Goal: Task Accomplishment & Management: Complete application form

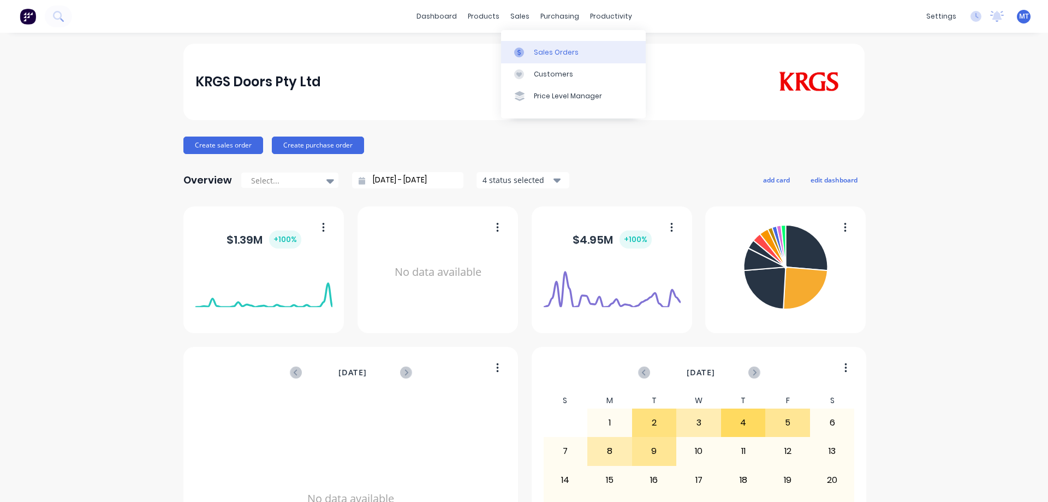
click at [529, 50] on div at bounding box center [522, 52] width 16 height 10
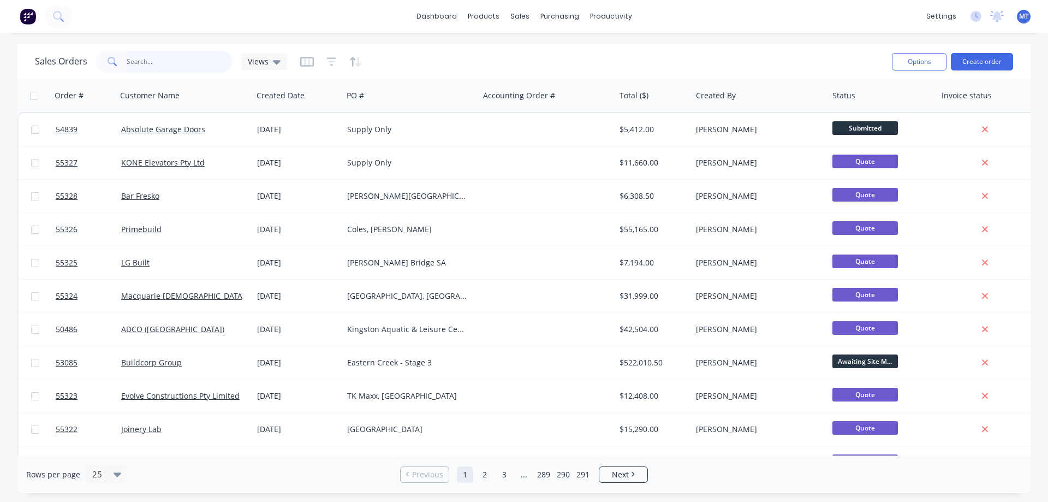
click at [155, 63] on input "text" at bounding box center [180, 62] width 106 height 22
type input "albans"
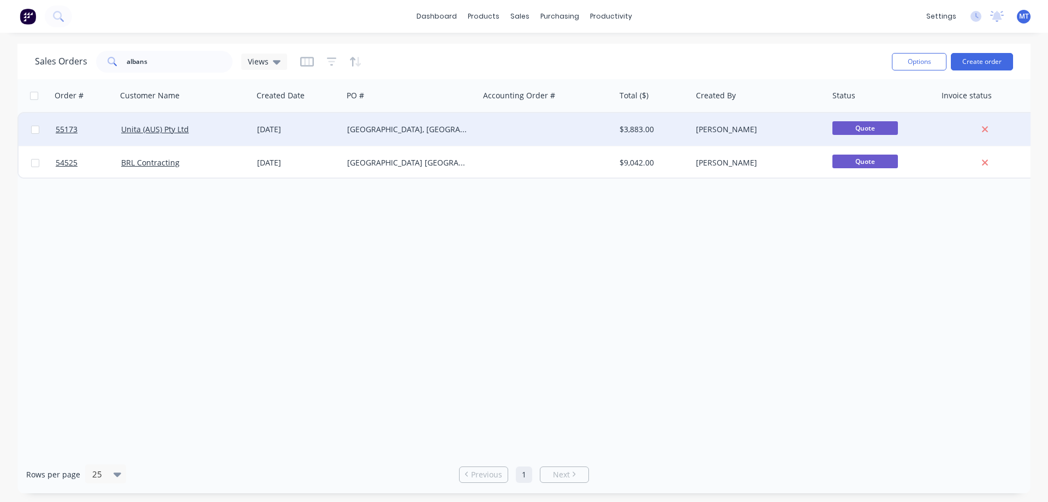
click at [371, 126] on div "[GEOGRAPHIC_DATA], [GEOGRAPHIC_DATA]" at bounding box center [407, 129] width 121 height 11
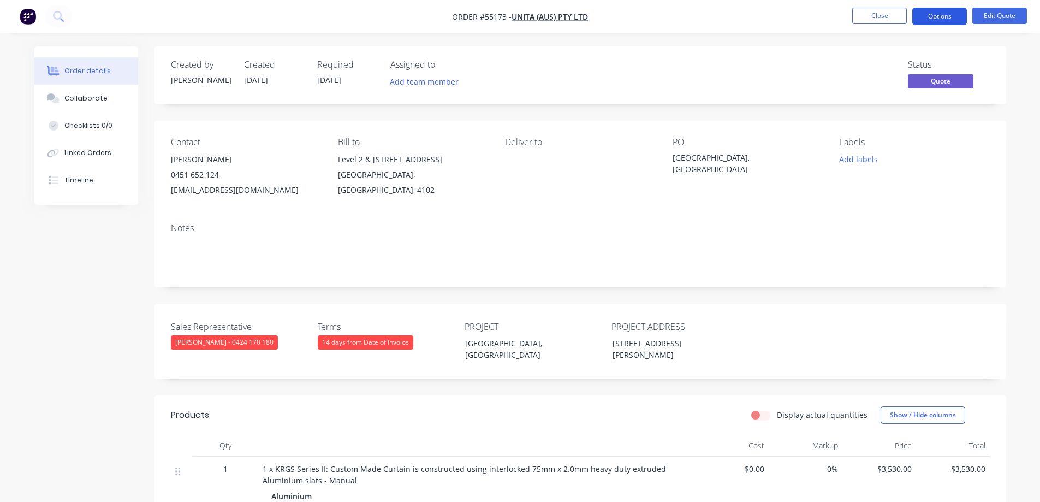
click at [933, 15] on button "Options" at bounding box center [939, 16] width 55 height 17
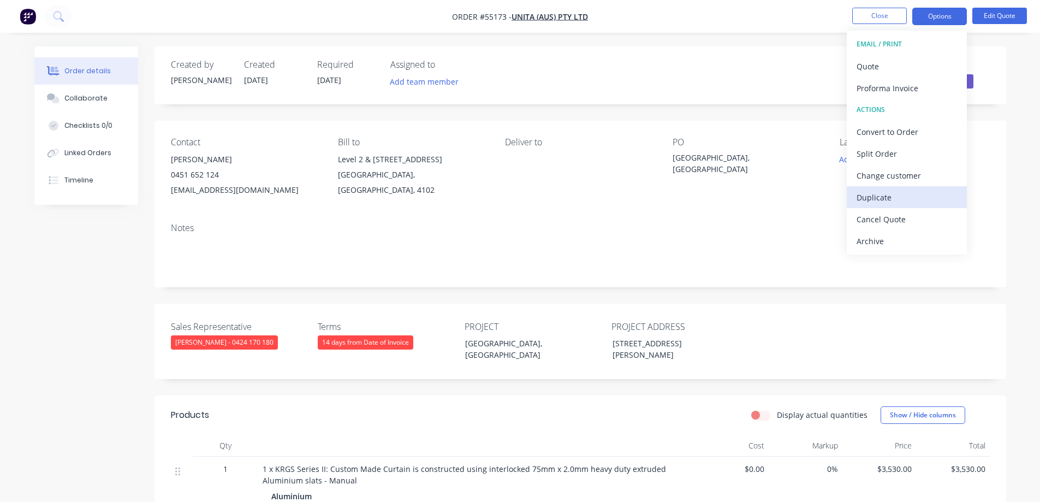
click at [864, 194] on div "Duplicate" at bounding box center [907, 197] width 100 height 16
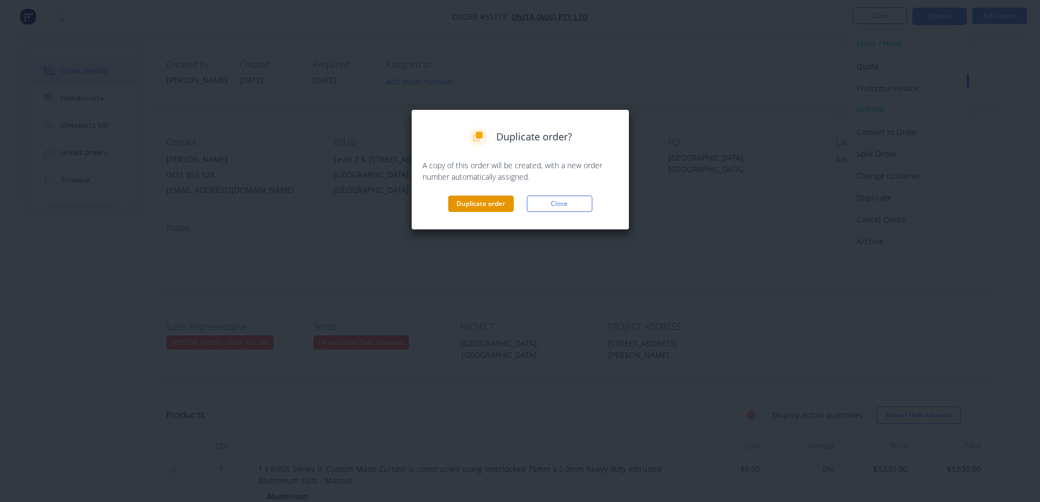
click at [496, 204] on button "Duplicate order" at bounding box center [481, 203] width 66 height 16
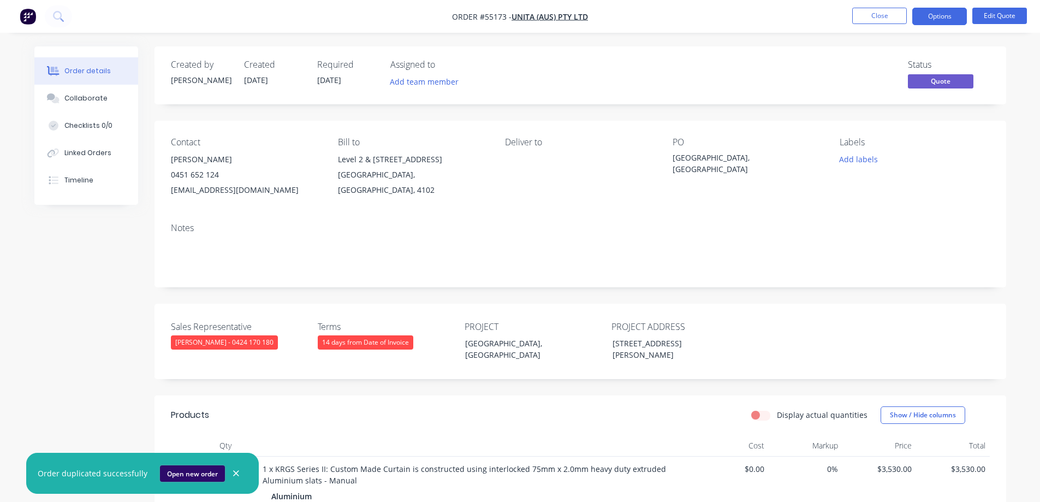
click at [189, 472] on button "Open new order" at bounding box center [192, 473] width 65 height 16
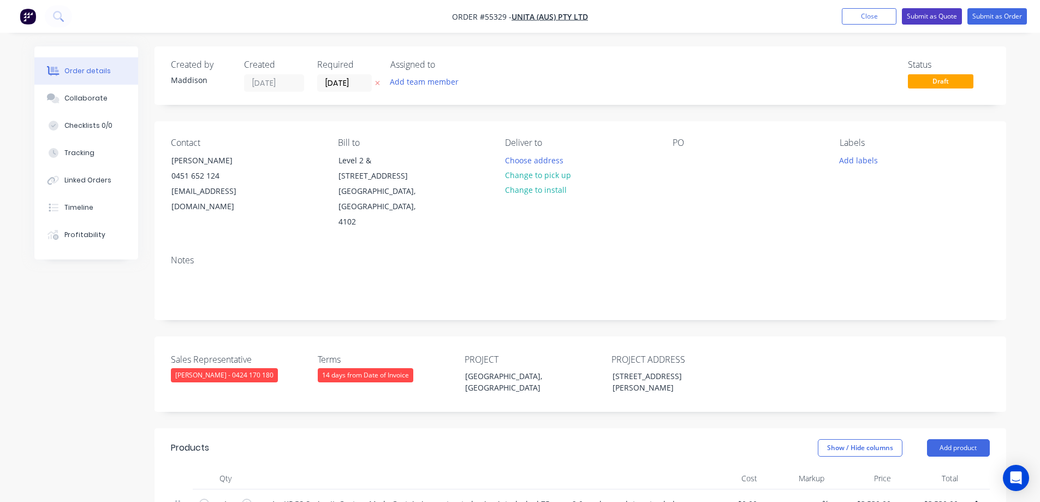
click at [930, 19] on button "Submit as Quote" at bounding box center [932, 16] width 60 height 16
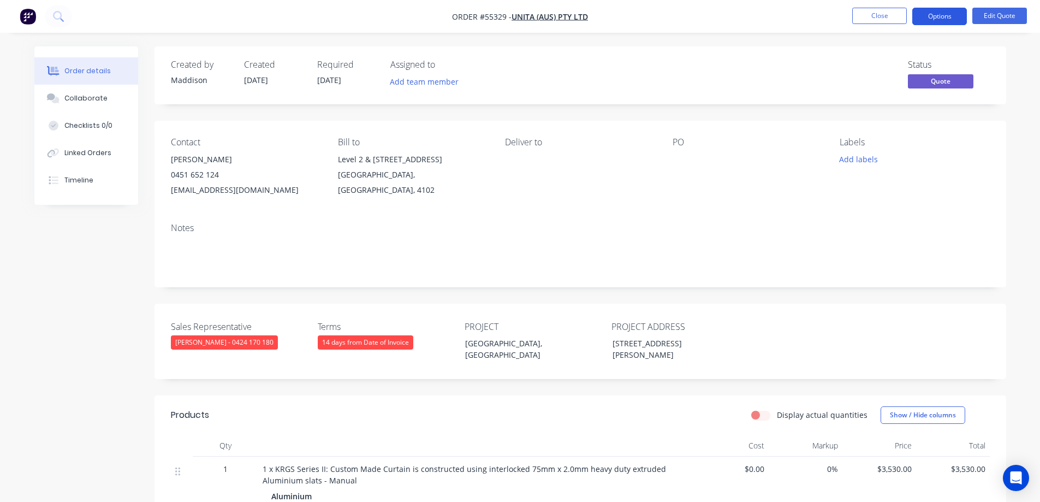
click at [930, 17] on button "Options" at bounding box center [939, 16] width 55 height 17
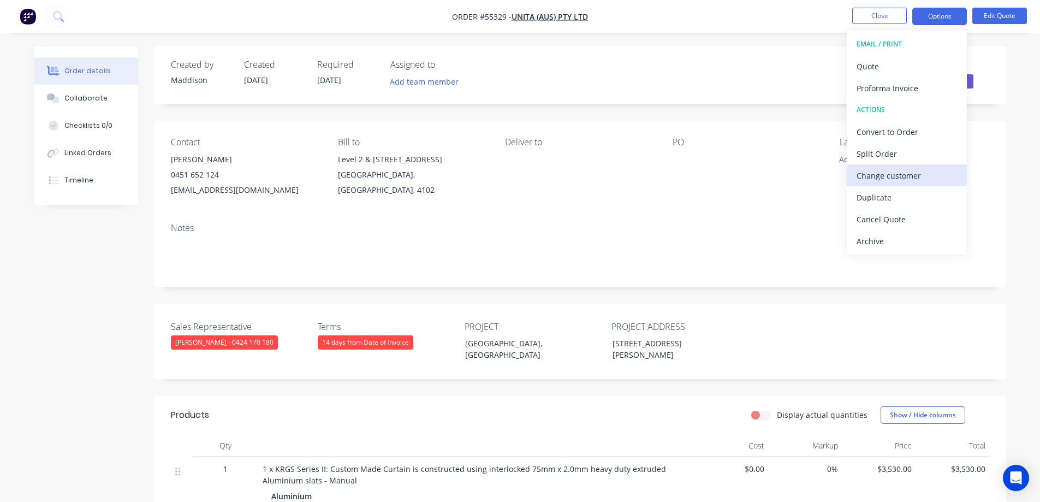
click at [877, 177] on div "Change customer" at bounding box center [907, 176] width 100 height 16
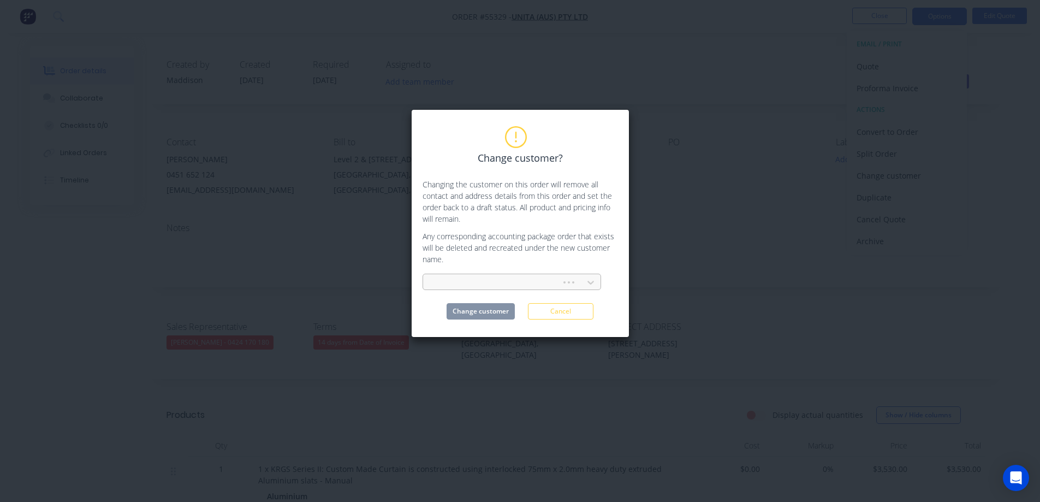
click at [477, 276] on div at bounding box center [494, 283] width 124 height 14
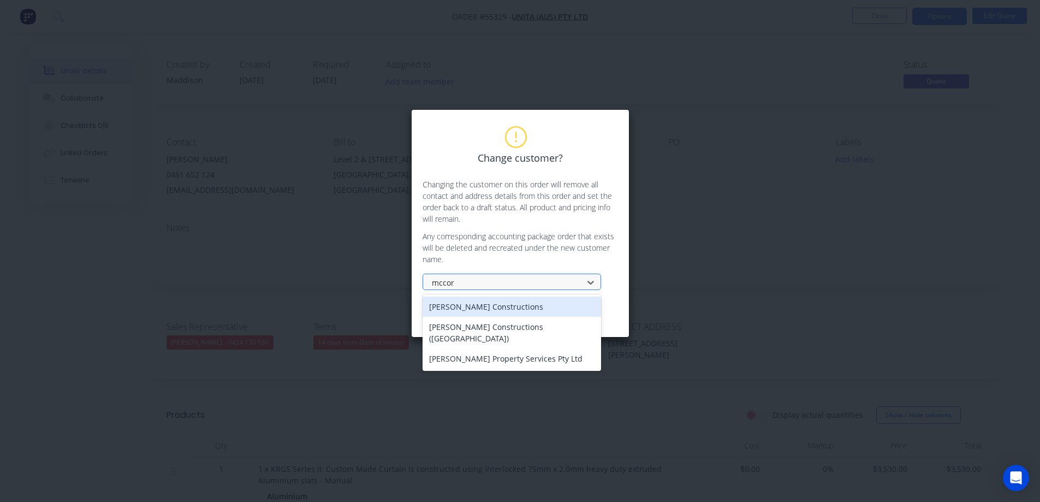
type input "mccorm"
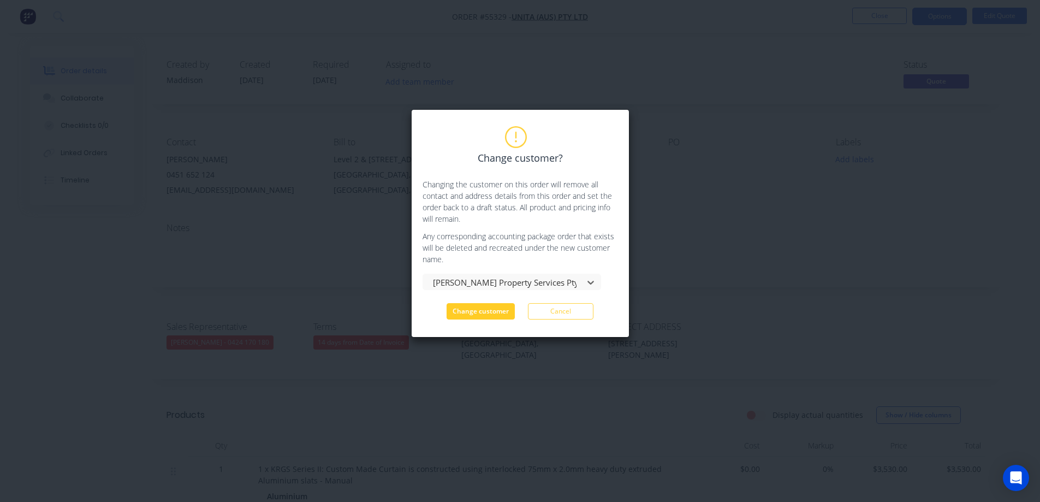
click at [483, 307] on button "Change customer" at bounding box center [481, 311] width 68 height 16
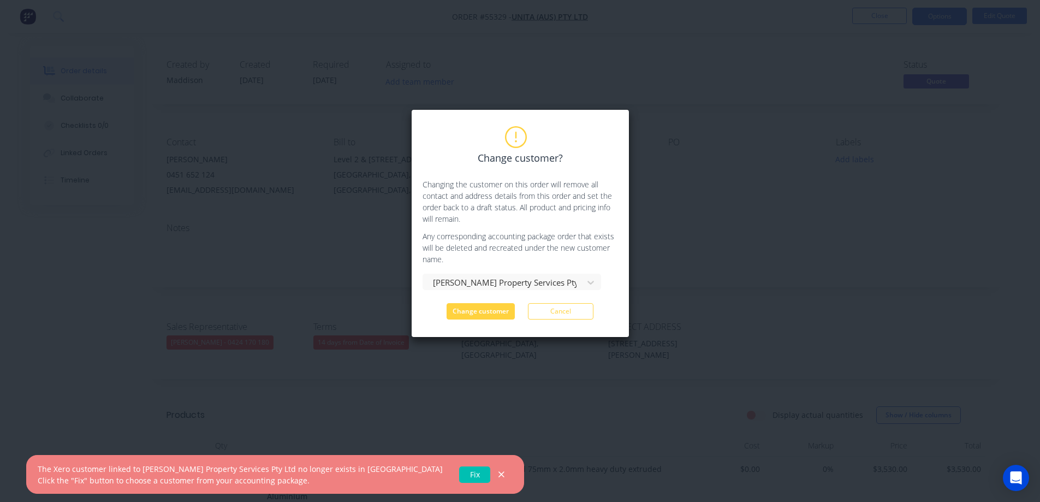
click at [459, 478] on link "Fix" at bounding box center [474, 474] width 31 height 16
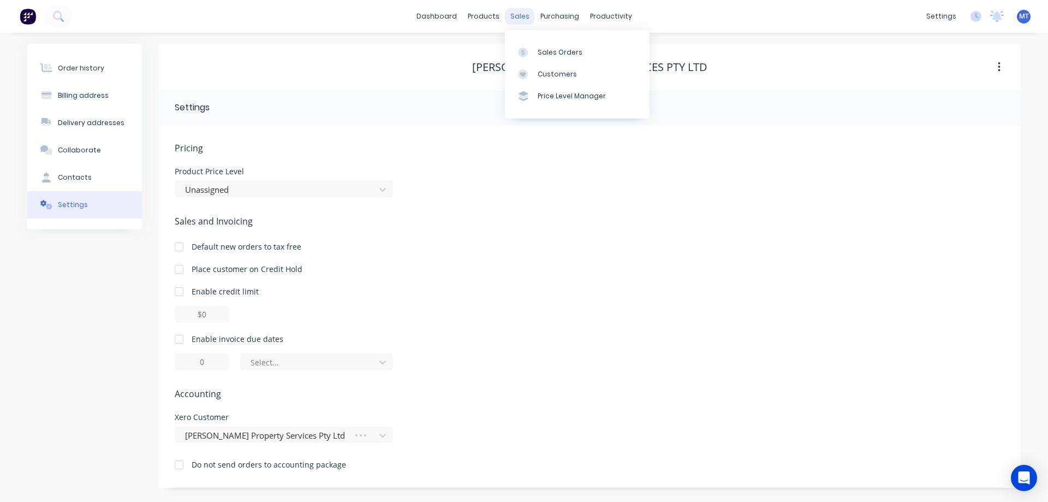
click at [516, 15] on div "sales" at bounding box center [520, 16] width 30 height 16
click at [533, 49] on div at bounding box center [526, 52] width 16 height 10
click at [542, 55] on div "Sales Orders" at bounding box center [560, 52] width 45 height 10
click at [558, 55] on div "Sales Orders" at bounding box center [560, 52] width 45 height 10
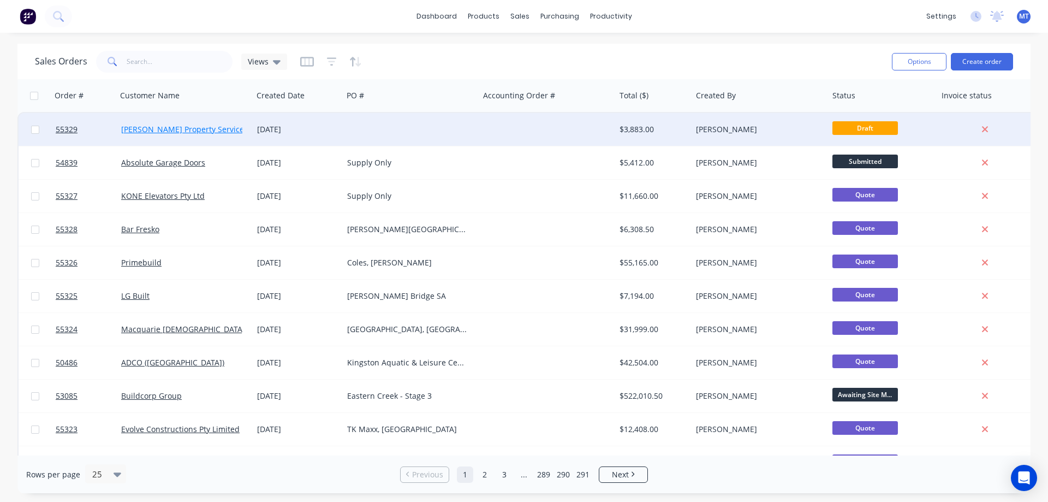
click at [197, 130] on link "[PERSON_NAME] Property Services Pty Ltd" at bounding box center [197, 129] width 153 height 10
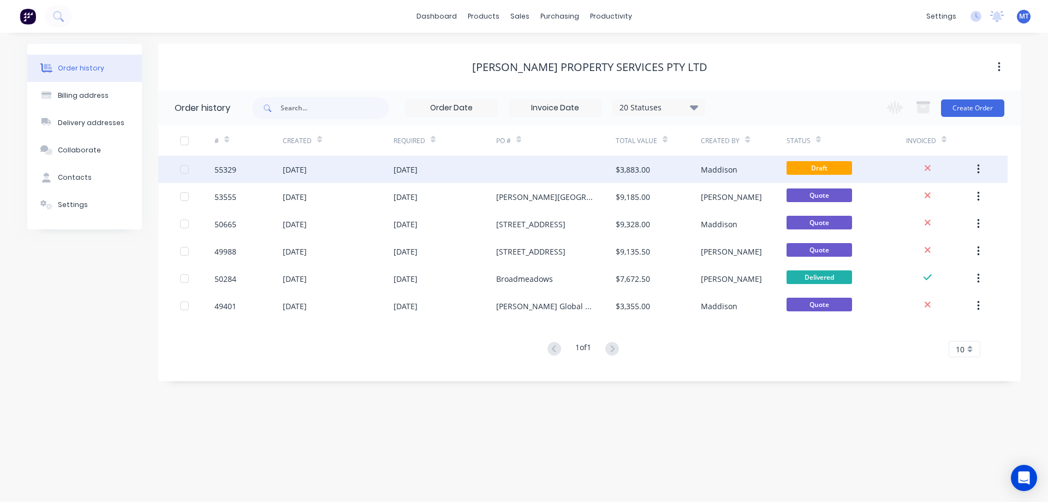
click at [515, 174] on div at bounding box center [556, 169] width 120 height 27
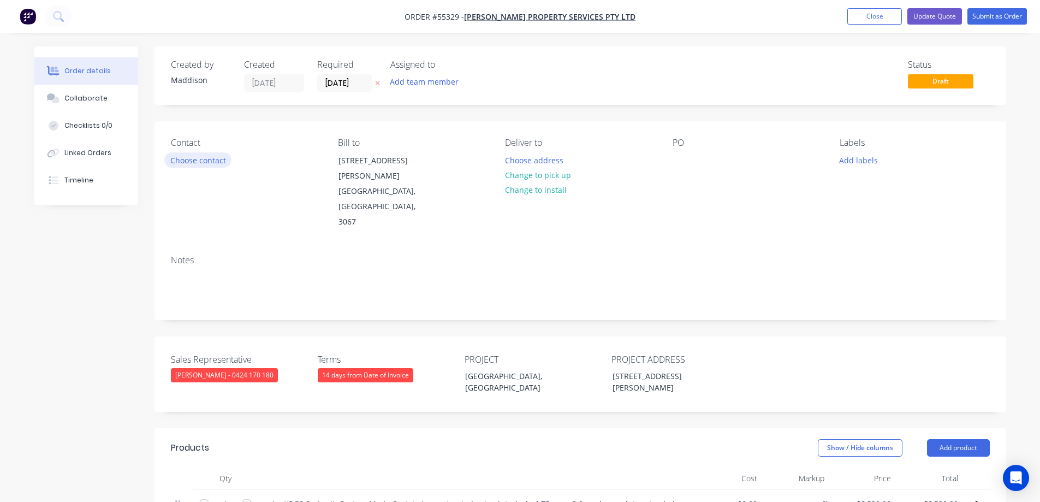
click at [209, 159] on button "Choose contact" at bounding box center [197, 159] width 67 height 15
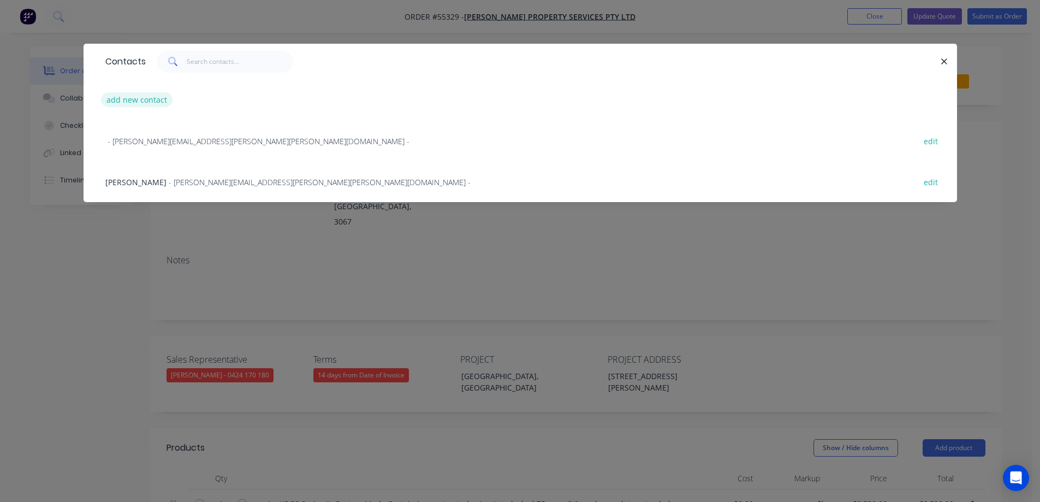
click at [151, 100] on button "add new contact" at bounding box center [137, 99] width 72 height 15
select select "AU"
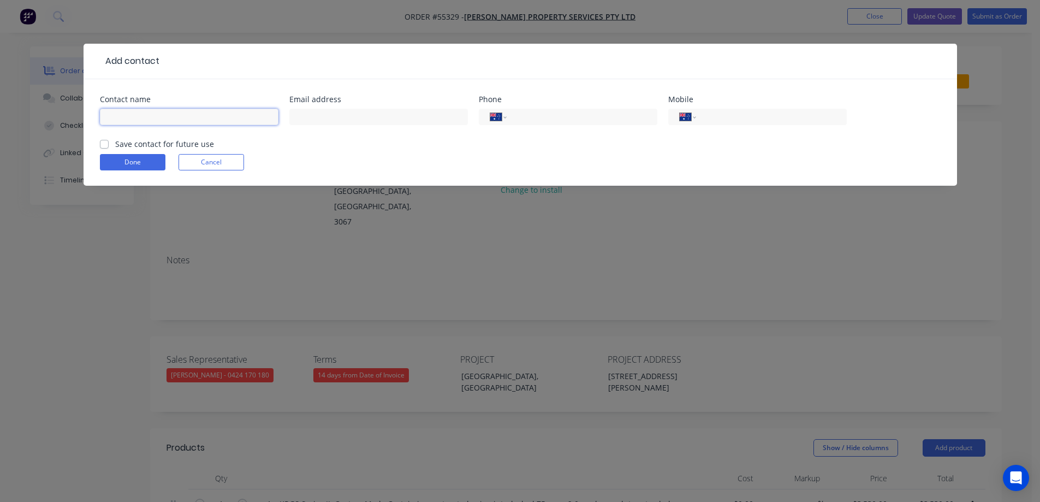
click at [176, 122] on input "text" at bounding box center [189, 117] width 179 height 16
type input "Briony Wong"
type input "briony.wong@mccormack.com.au"
type input "0"
type input "(03) 9417 1095"
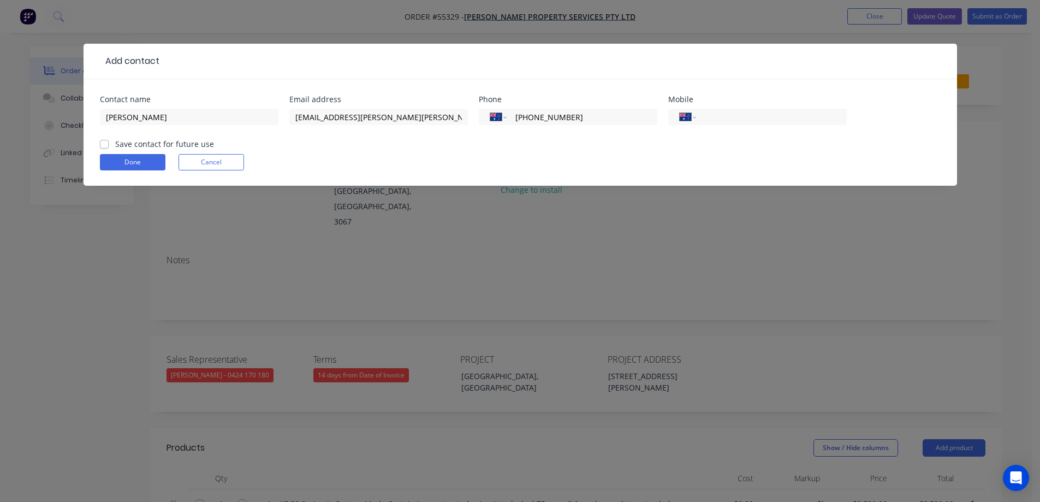
click at [162, 139] on label "Save contact for future use" at bounding box center [164, 143] width 99 height 11
click at [109, 139] on input "Save contact for future use" at bounding box center [104, 143] width 9 height 10
checkbox input "true"
click at [144, 163] on button "Done" at bounding box center [133, 162] width 66 height 16
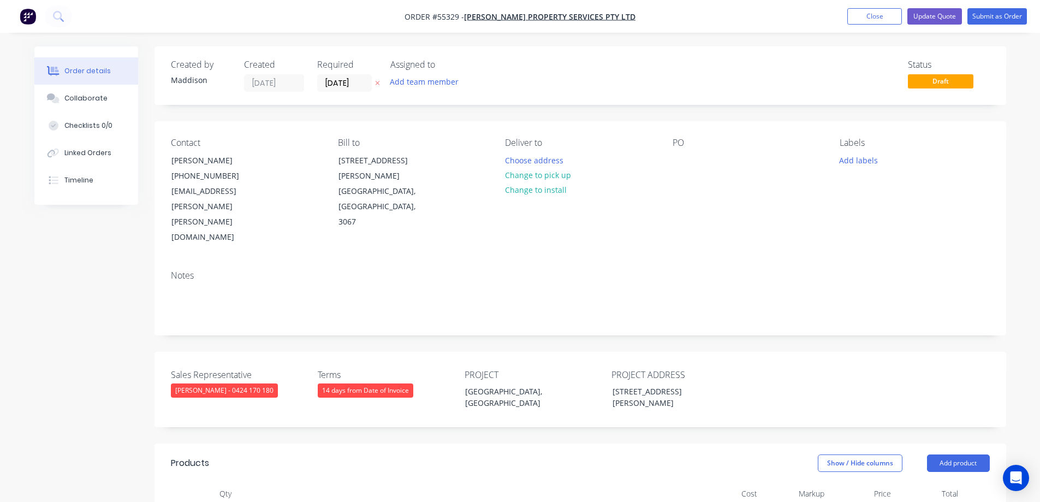
click at [691, 157] on div "PO" at bounding box center [748, 192] width 150 height 108
click at [686, 159] on div at bounding box center [681, 160] width 17 height 16
click at [777, 164] on div "[GEOGRAPHIC_DATA], [GEOGRAPHIC_DATA] [GEOGRAPHIC_DATA]" at bounding box center [741, 171] width 136 height 39
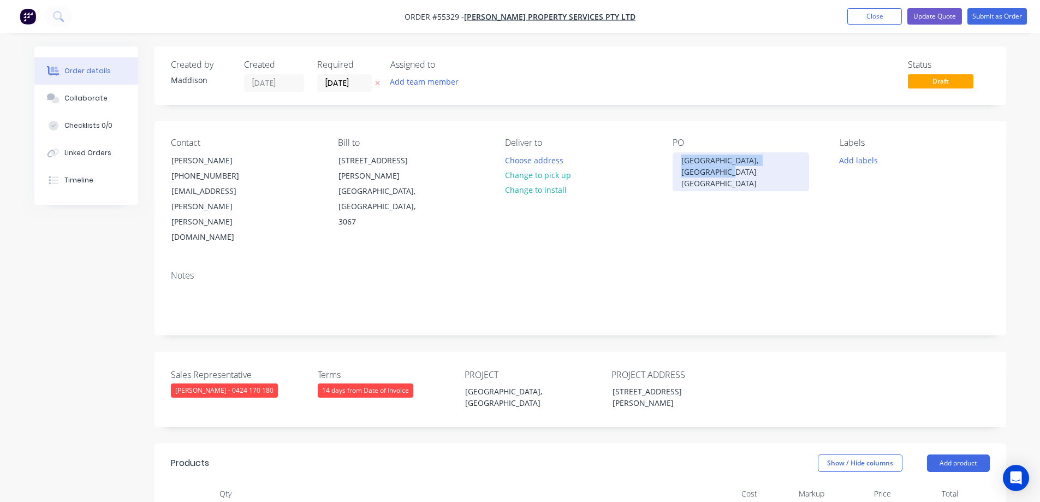
click at [777, 164] on div "[GEOGRAPHIC_DATA], [GEOGRAPHIC_DATA] [GEOGRAPHIC_DATA]" at bounding box center [741, 171] width 136 height 39
copy div "[GEOGRAPHIC_DATA], [GEOGRAPHIC_DATA] [GEOGRAPHIC_DATA]"
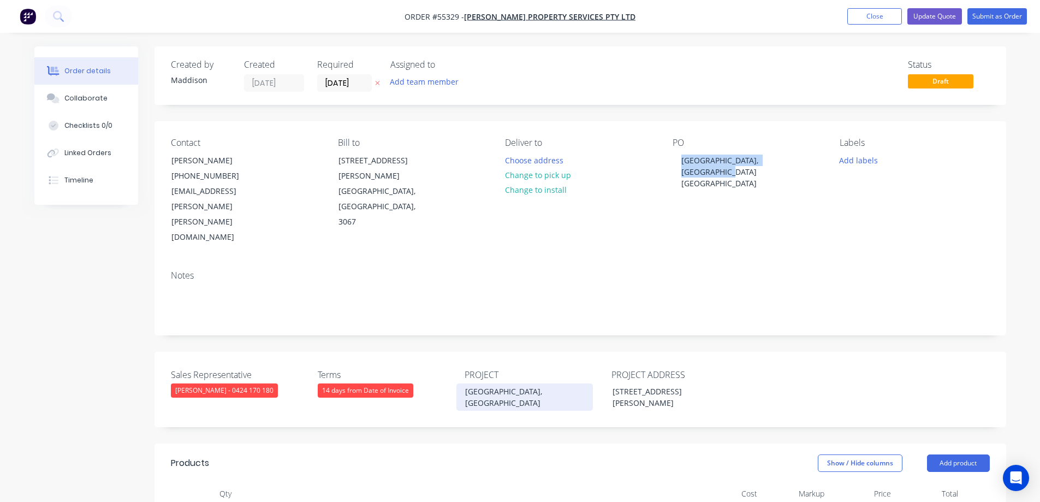
click at [522, 383] on div "St Albans Hotel, VIC" at bounding box center [524, 396] width 136 height 27
paste div
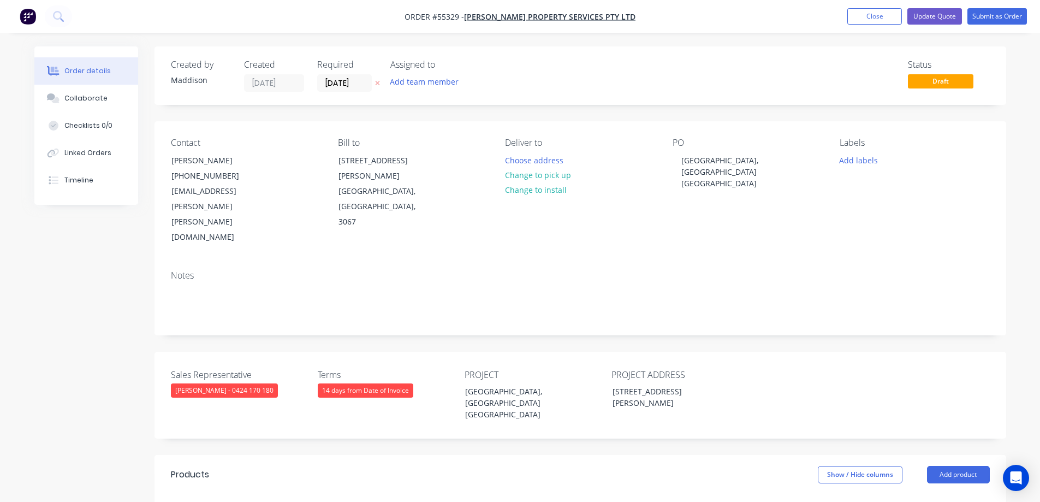
click at [542, 156] on button "Choose address" at bounding box center [534, 159] width 70 height 15
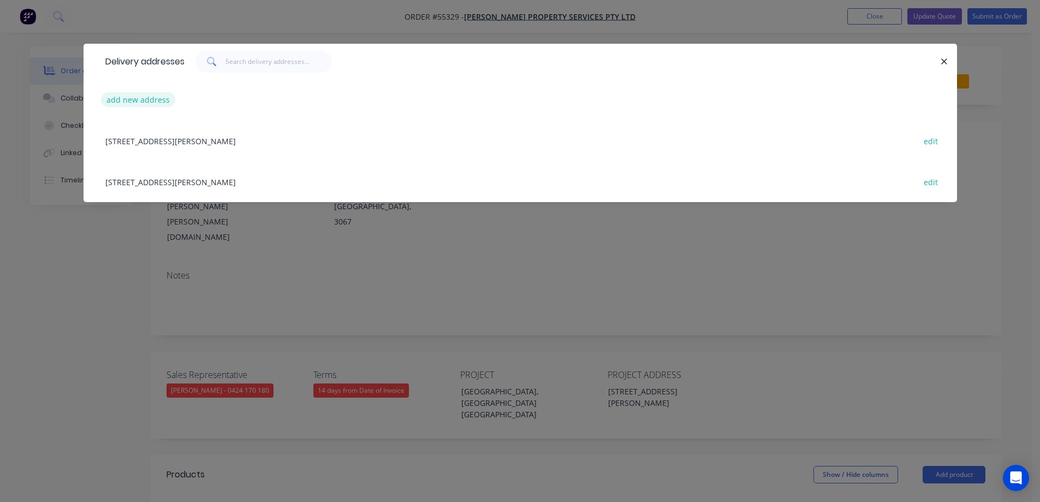
click at [146, 105] on button "add new address" at bounding box center [138, 99] width 75 height 15
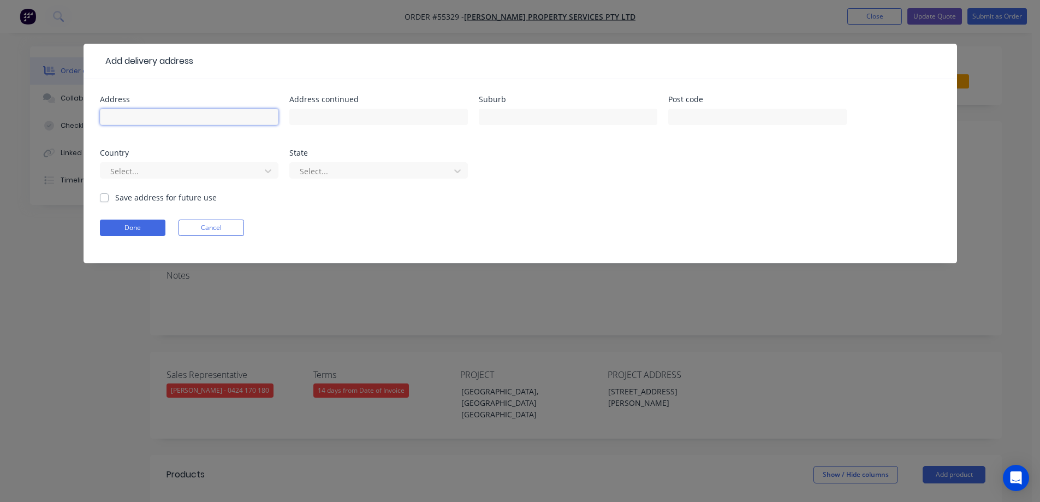
click at [190, 111] on input "text" at bounding box center [189, 117] width 179 height 16
type input "5 McKechnie Street,"
type input "St Albans"
type input "3021"
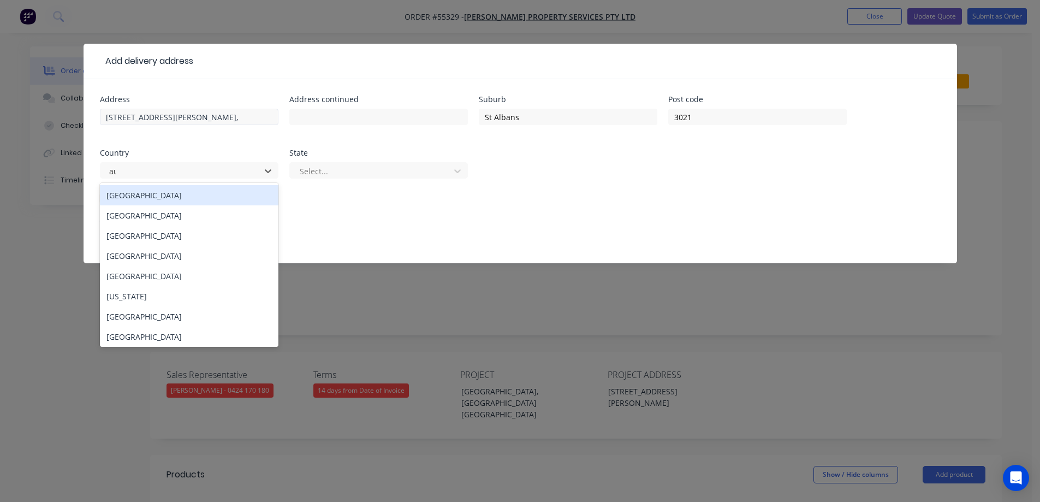
type input "aus"
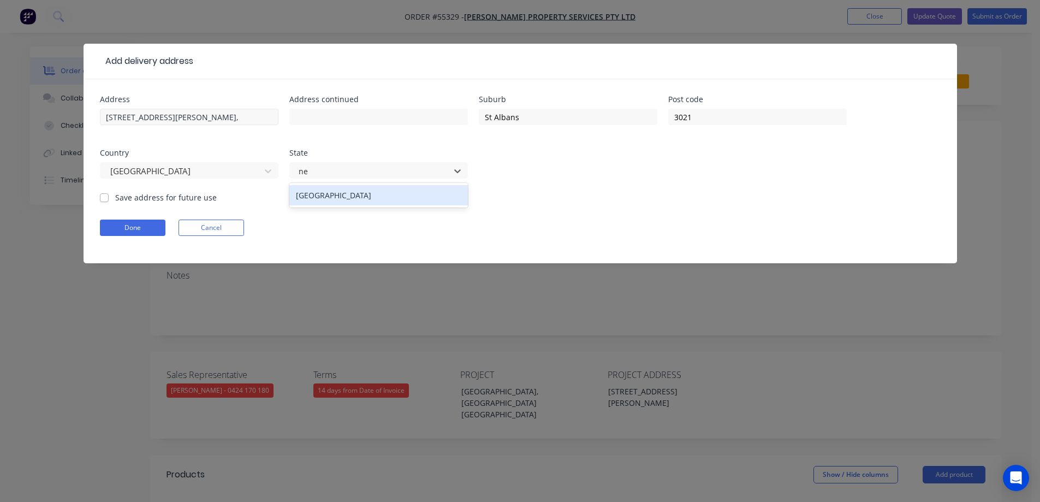
type input "new"
click at [118, 193] on label "Save address for future use" at bounding box center [166, 197] width 102 height 11
click at [109, 193] on input "Save address for future use" at bounding box center [104, 197] width 9 height 10
checkbox input "true"
click at [120, 232] on button "Done" at bounding box center [133, 227] width 66 height 16
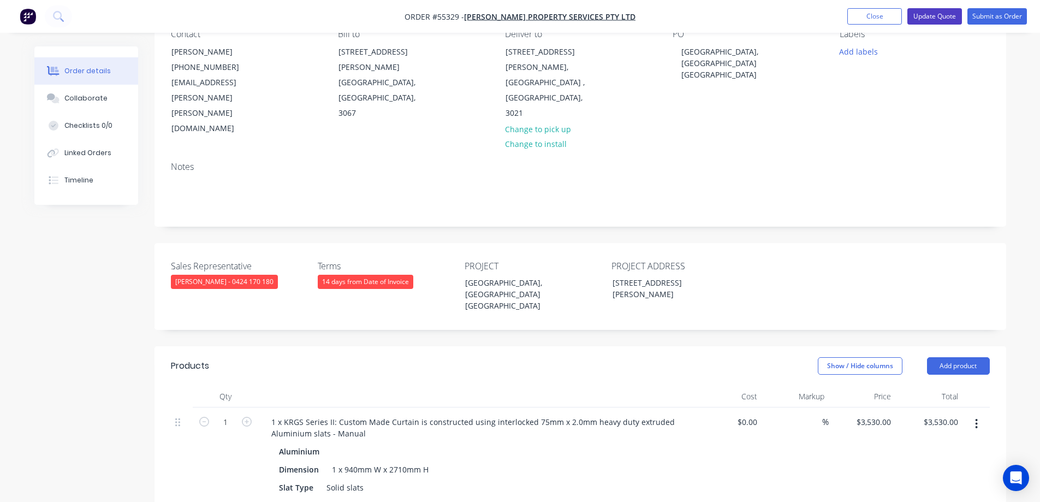
scroll to position [55, 0]
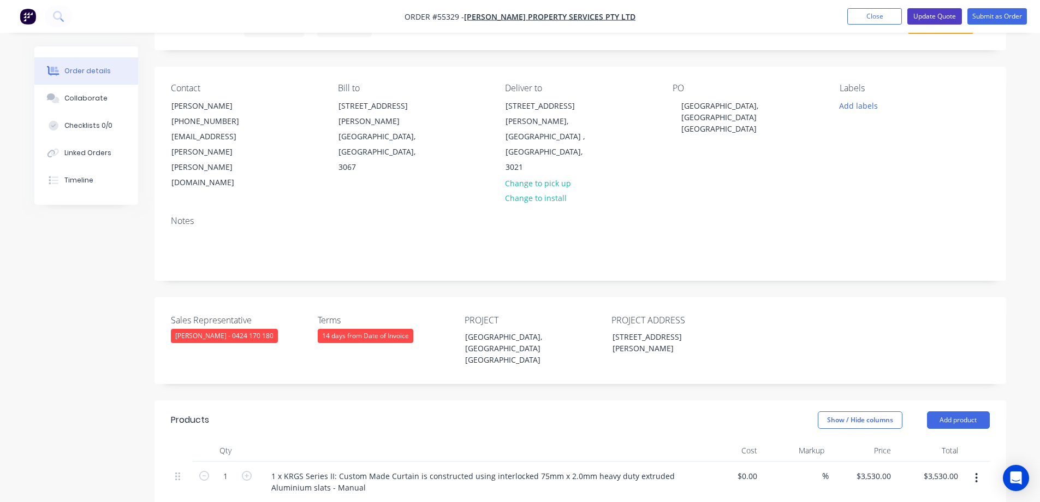
click at [930, 16] on button "Update Quote" at bounding box center [934, 16] width 55 height 16
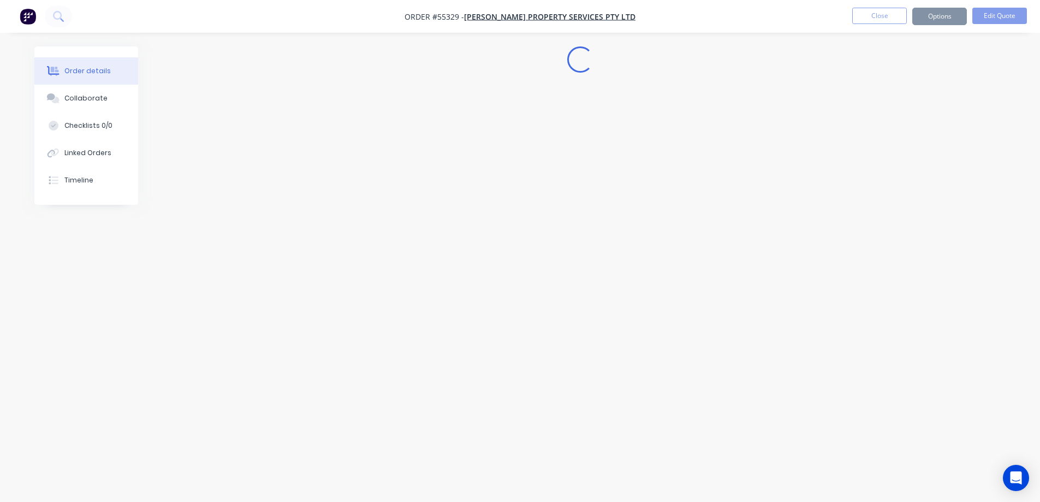
scroll to position [0, 0]
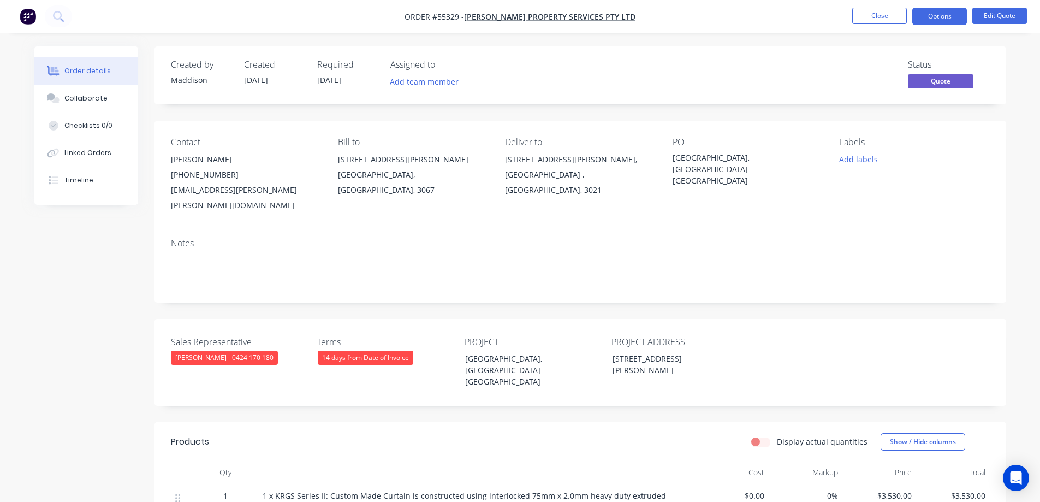
click at [350, 350] on div "14 days from Date of Invoice" at bounding box center [366, 357] width 96 height 14
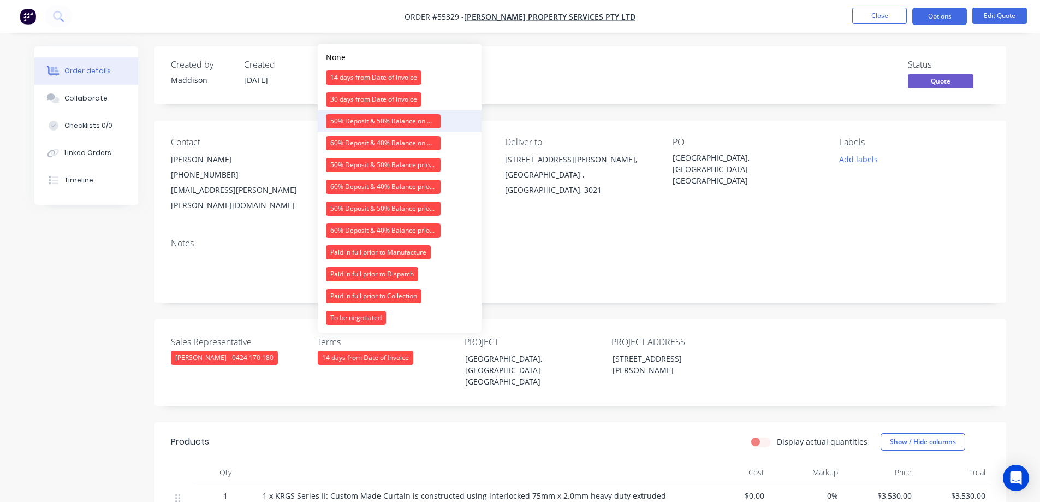
click at [372, 117] on div "50% Deposit & 50% Balance on Day of Installation" at bounding box center [383, 121] width 115 height 14
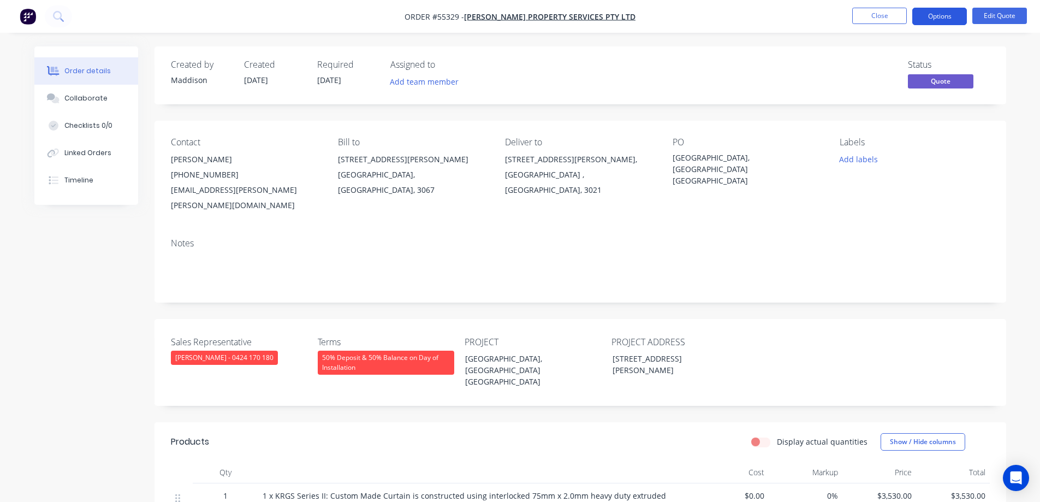
click at [938, 16] on button "Options" at bounding box center [939, 16] width 55 height 17
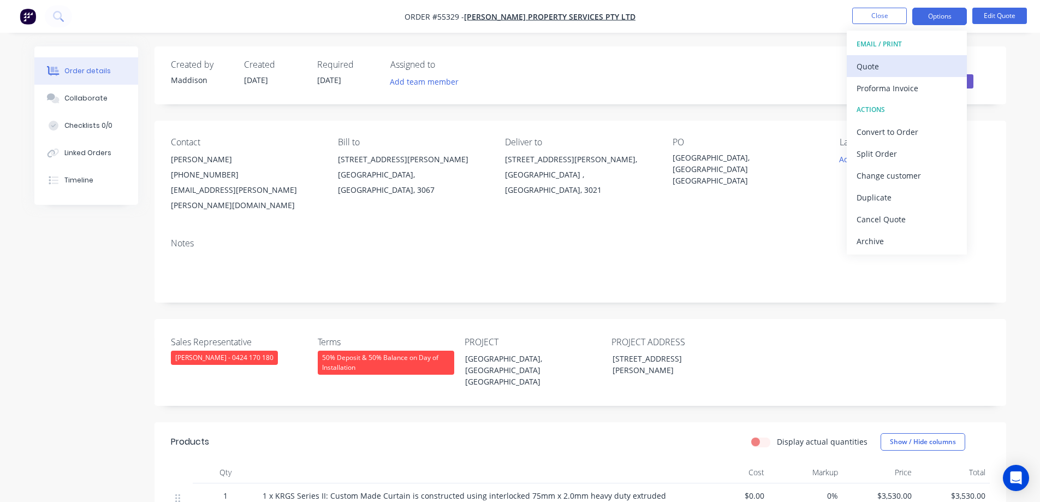
click at [889, 63] on div "Quote" at bounding box center [907, 66] width 100 height 16
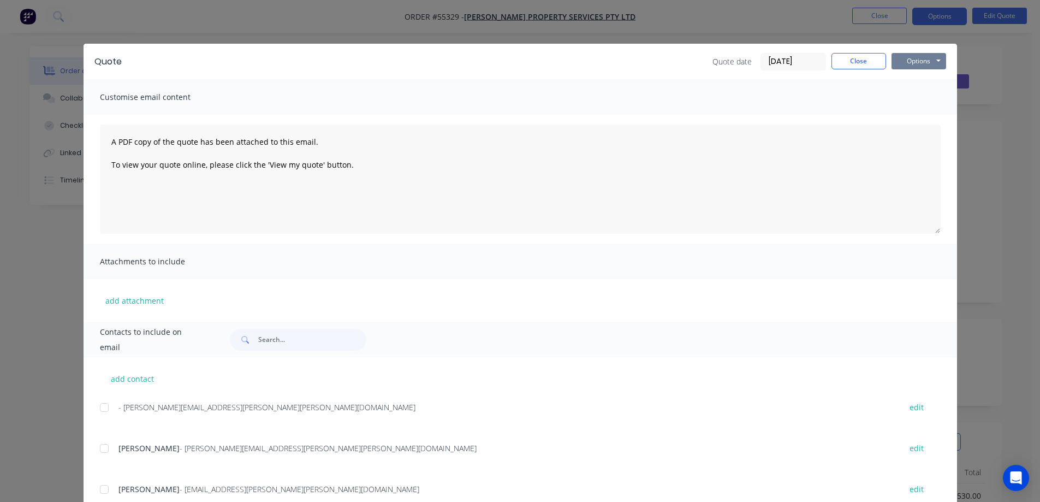
click at [902, 59] on button "Options" at bounding box center [918, 61] width 55 height 16
click at [984, 68] on div "Quote Quote date 10/09/25 Close Options Preview Print Email Customise email con…" at bounding box center [520, 251] width 1040 height 502
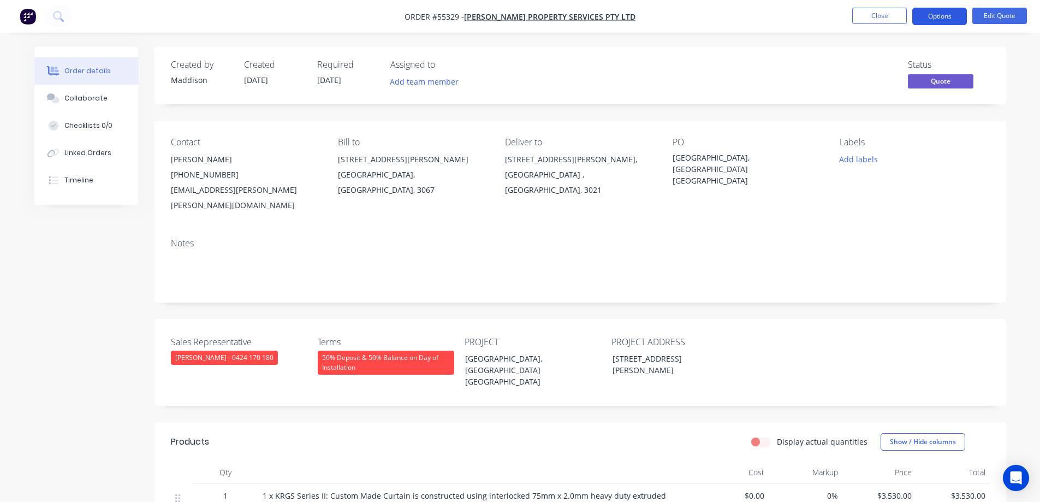
click at [930, 16] on button "Options" at bounding box center [939, 16] width 55 height 17
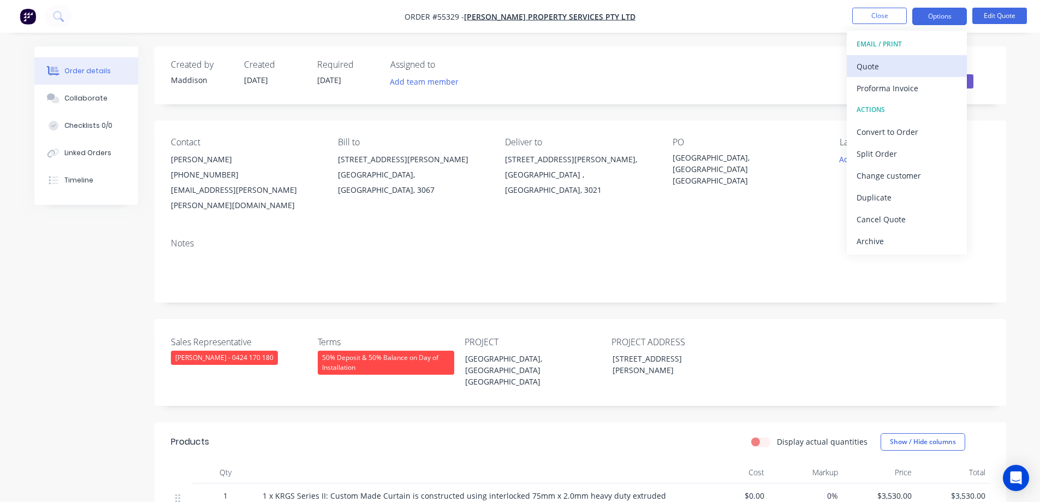
click at [901, 61] on div "Quote" at bounding box center [907, 66] width 100 height 16
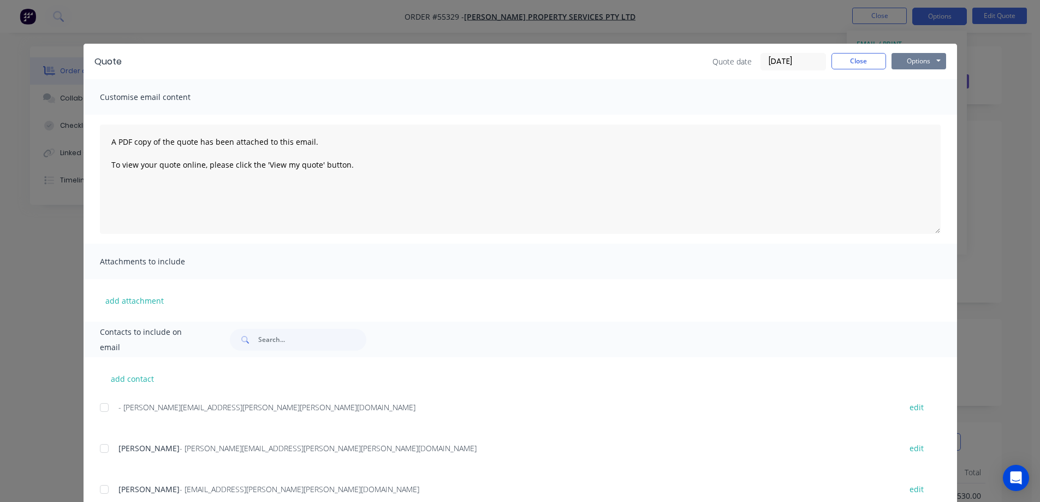
click at [929, 63] on button "Options" at bounding box center [918, 61] width 55 height 16
click at [917, 87] on button "Preview" at bounding box center [926, 81] width 70 height 18
click at [911, 56] on button "Options" at bounding box center [918, 61] width 55 height 16
click at [909, 99] on button "Print" at bounding box center [926, 99] width 70 height 18
click at [544, 41] on div "Quote Quote date 10/09/25 Close Options Preview Print Email Customise email con…" at bounding box center [520, 251] width 1040 height 502
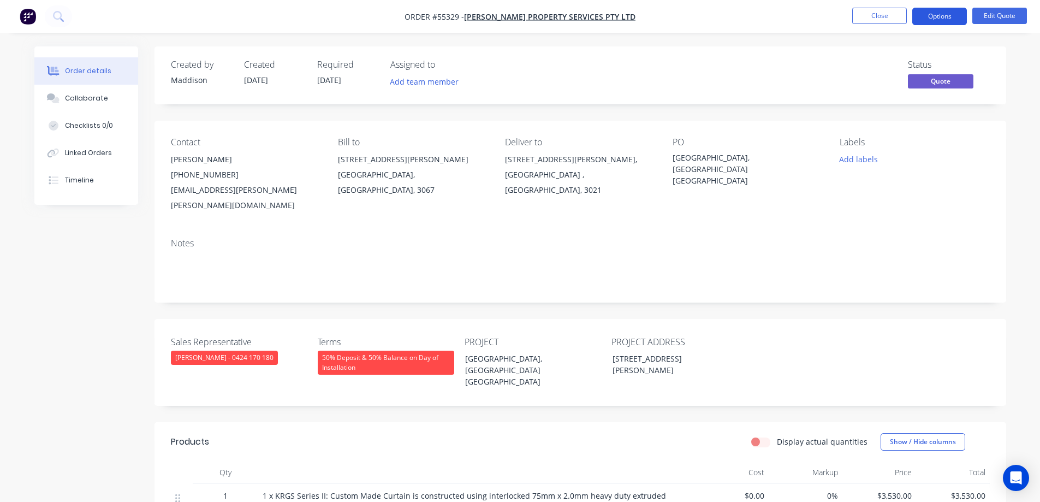
click at [937, 16] on button "Options" at bounding box center [939, 16] width 55 height 17
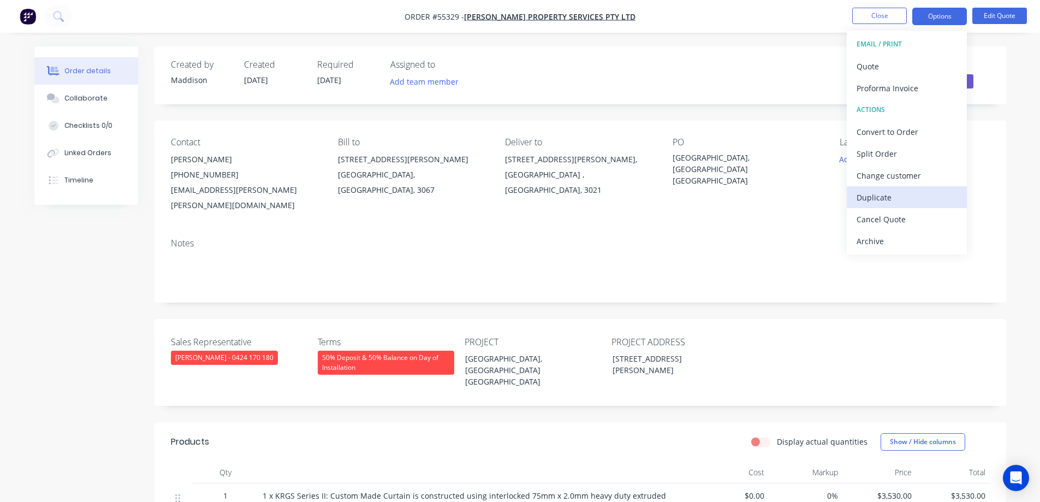
click at [861, 197] on div "Duplicate" at bounding box center [907, 197] width 100 height 16
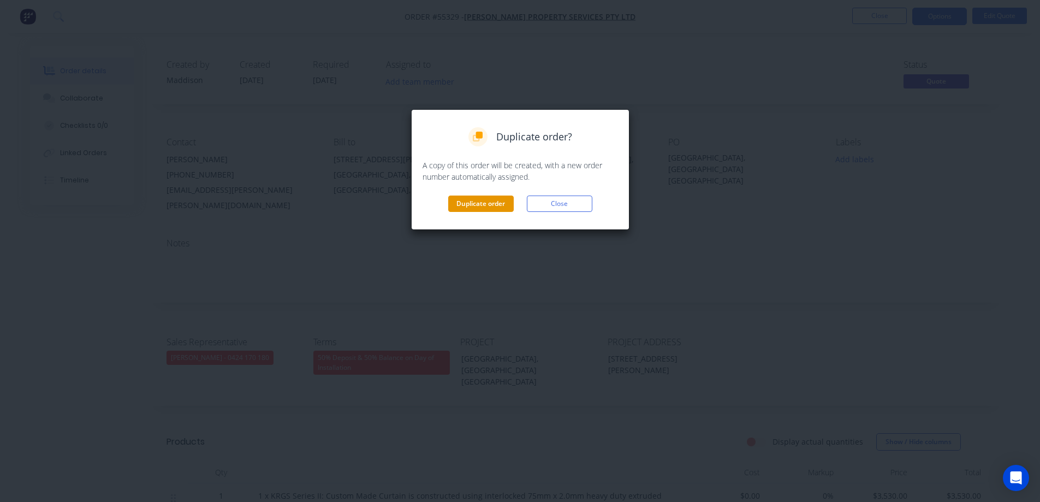
click at [480, 201] on button "Duplicate order" at bounding box center [481, 203] width 66 height 16
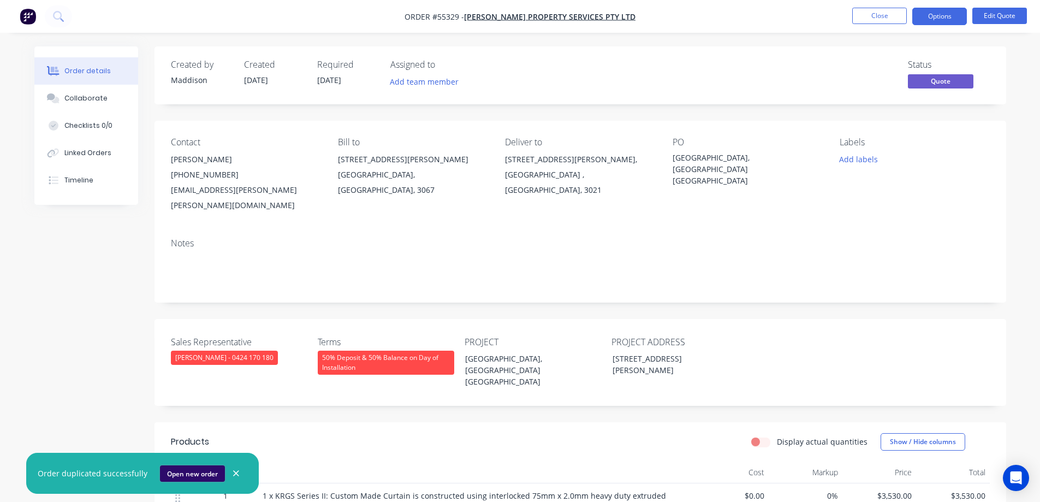
click at [193, 472] on button "Open new order" at bounding box center [192, 473] width 65 height 16
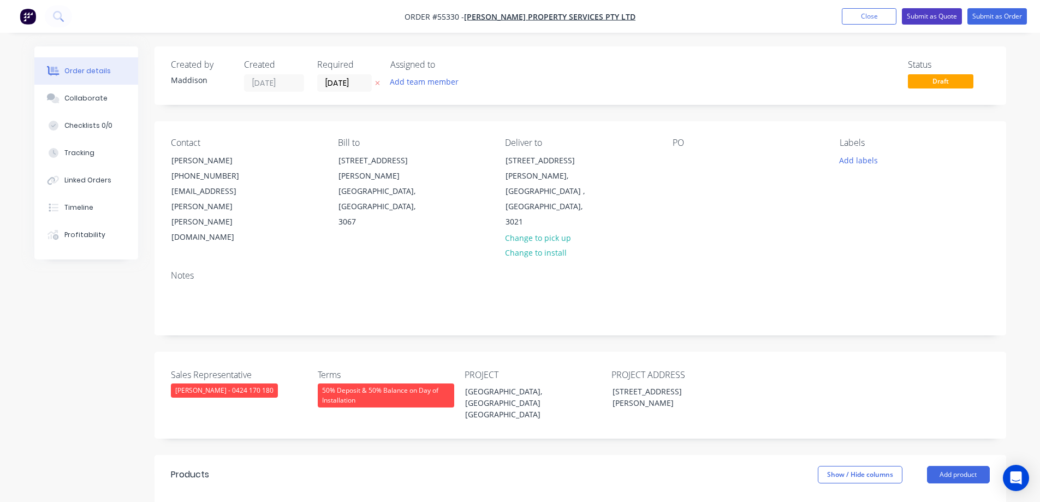
click at [925, 14] on button "Submit as Quote" at bounding box center [932, 16] width 60 height 16
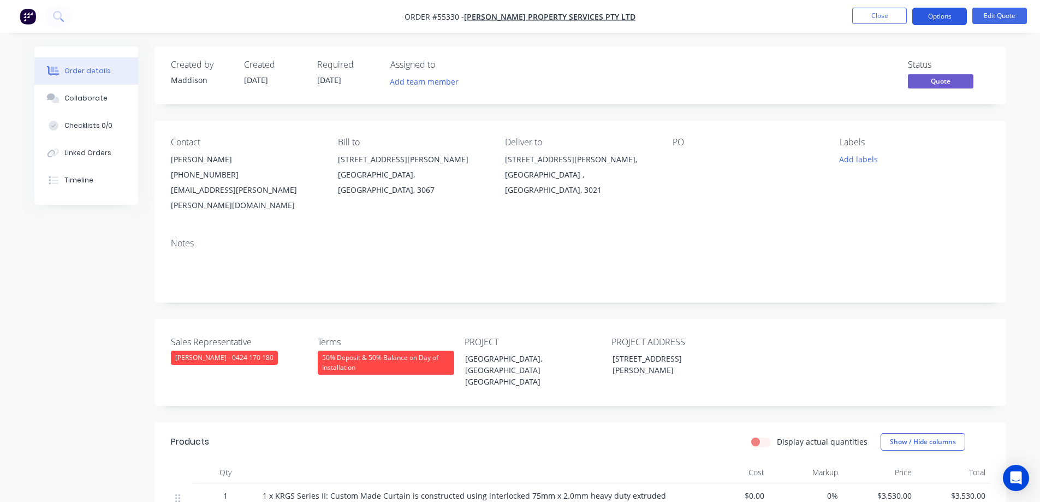
click at [931, 22] on button "Options" at bounding box center [939, 16] width 55 height 17
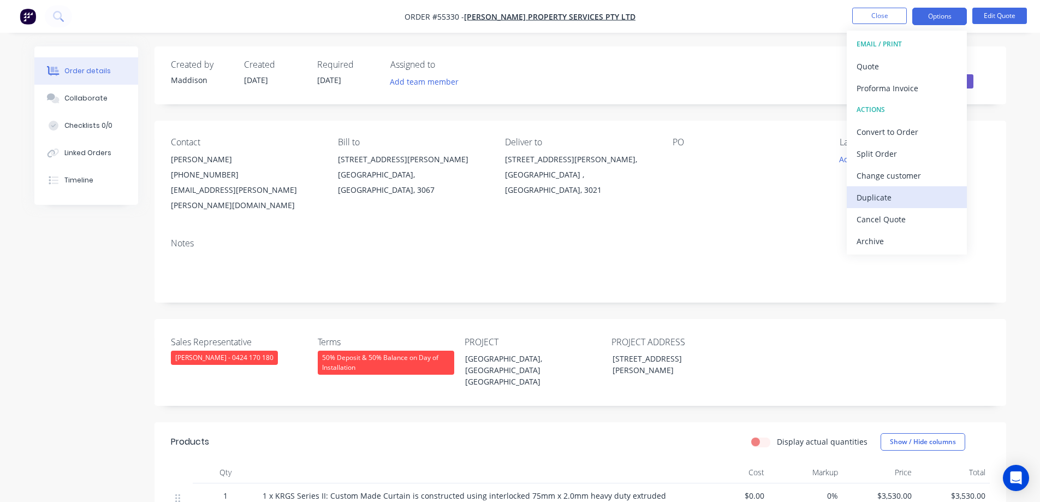
click at [877, 195] on div "Duplicate" at bounding box center [907, 197] width 100 height 16
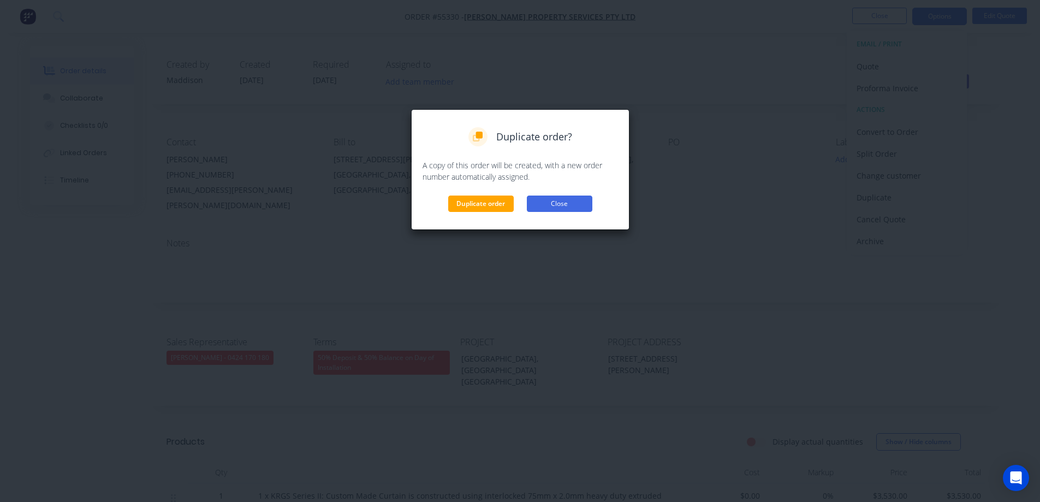
click at [584, 206] on button "Close" at bounding box center [560, 203] width 66 height 16
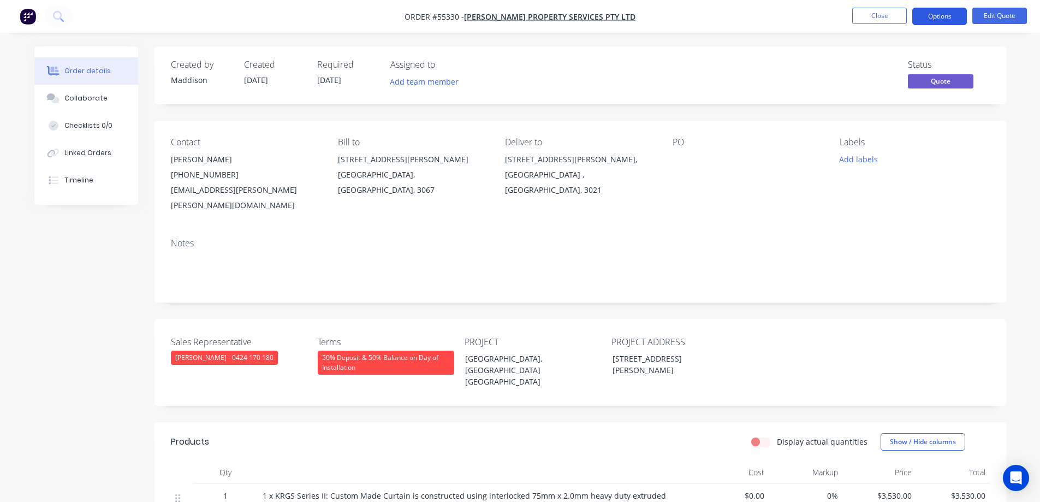
click at [942, 10] on button "Options" at bounding box center [939, 16] width 55 height 17
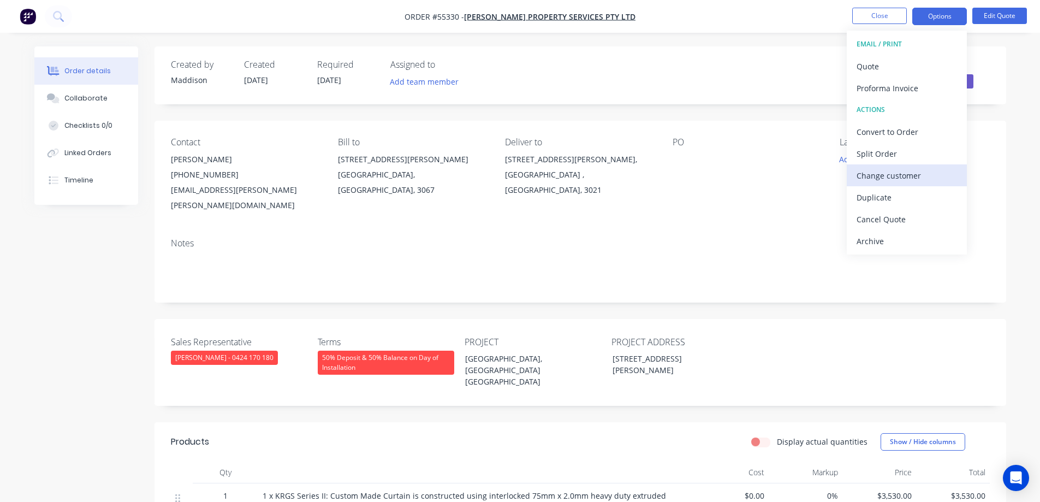
click at [895, 176] on div "Change customer" at bounding box center [907, 176] width 100 height 16
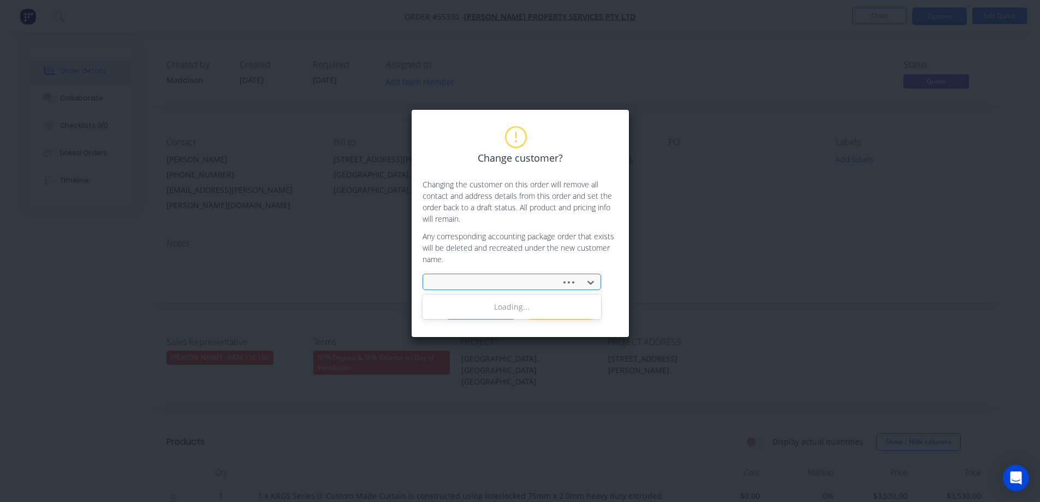
click at [525, 283] on div at bounding box center [494, 283] width 124 height 14
click at [476, 281] on div at bounding box center [505, 283] width 146 height 14
click at [234, 240] on div "Change customer? Changing the customer on this order will remove all contact an…" at bounding box center [520, 251] width 1040 height 502
click at [564, 315] on button "Cancel" at bounding box center [561, 311] width 66 height 16
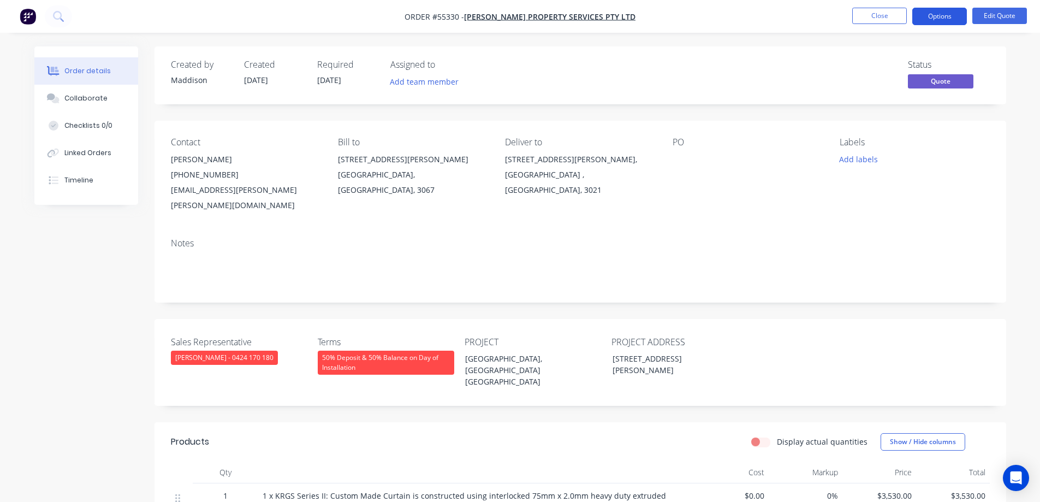
click at [943, 9] on button "Options" at bounding box center [939, 16] width 55 height 17
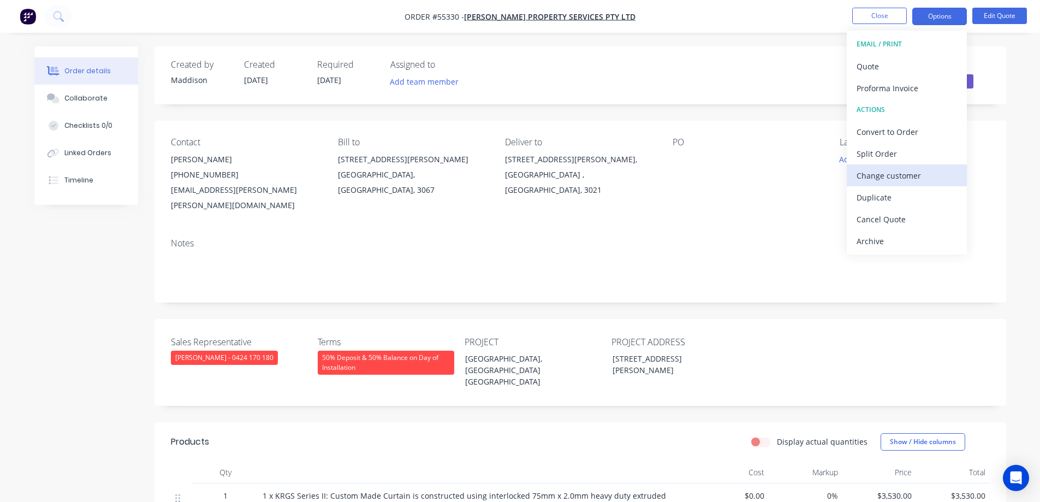
click at [884, 178] on div "Change customer" at bounding box center [907, 176] width 100 height 16
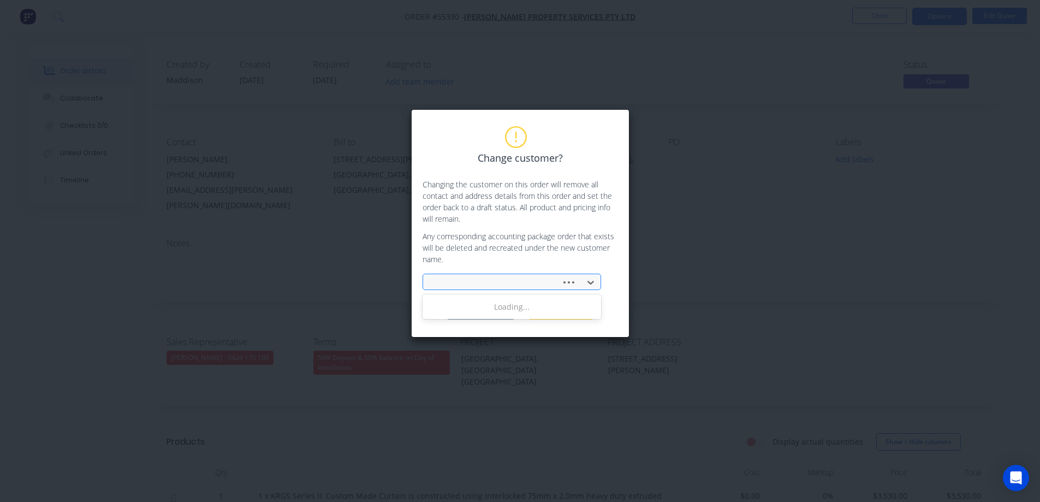
click at [464, 281] on div at bounding box center [494, 283] width 124 height 14
type input "2moro"
click at [502, 311] on div "2MORO Group" at bounding box center [512, 306] width 179 height 20
click at [501, 312] on button "Change customer" at bounding box center [481, 311] width 68 height 16
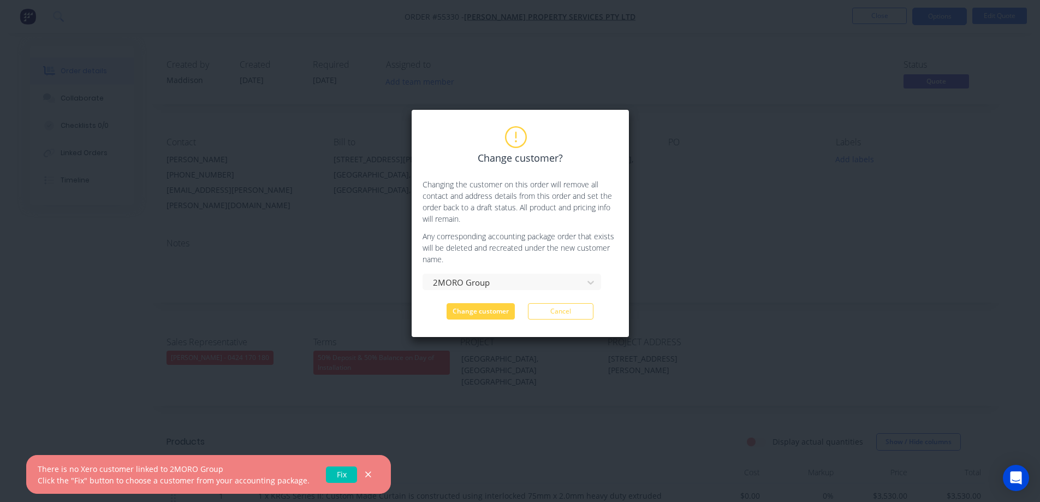
click at [326, 474] on link "Fix" at bounding box center [341, 474] width 31 height 16
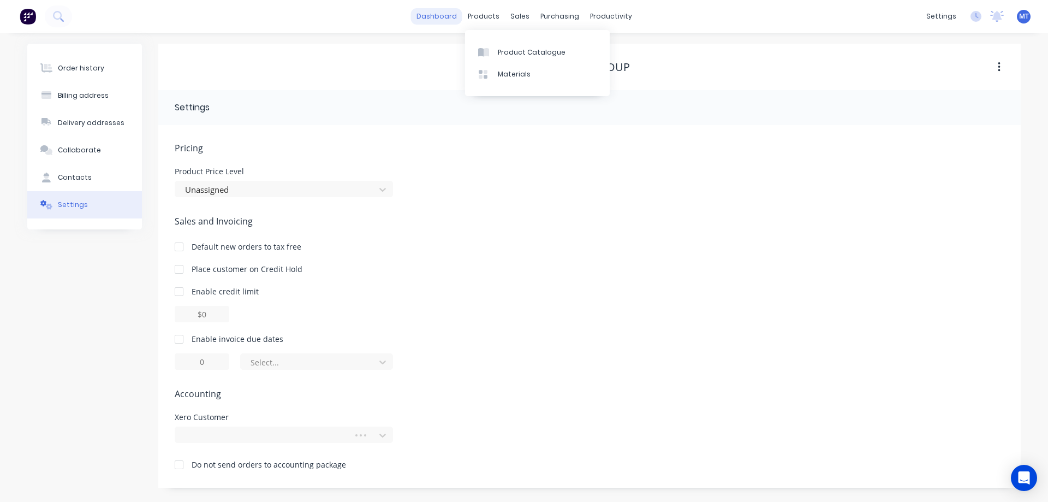
click at [445, 14] on link "dashboard" at bounding box center [436, 16] width 51 height 16
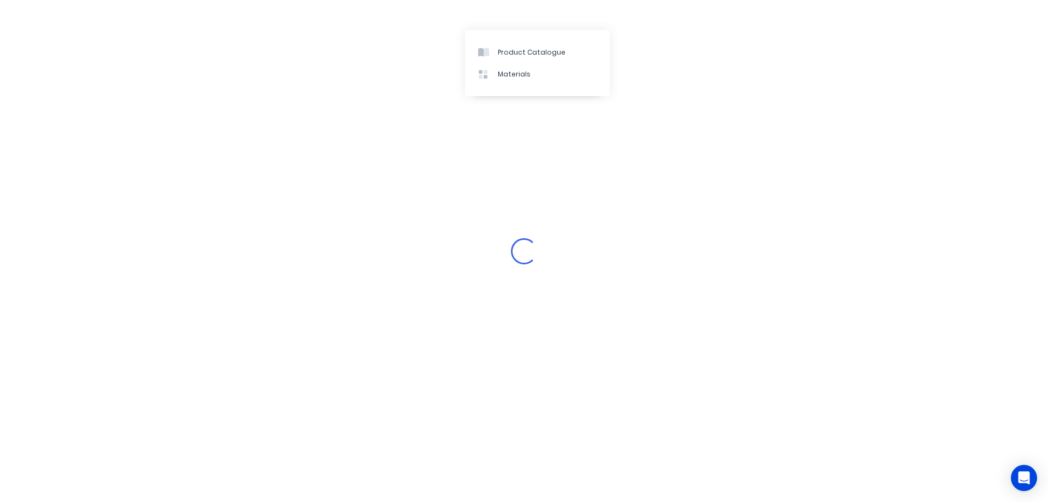
click at [519, 14] on div "Loading..." at bounding box center [524, 251] width 1048 height 502
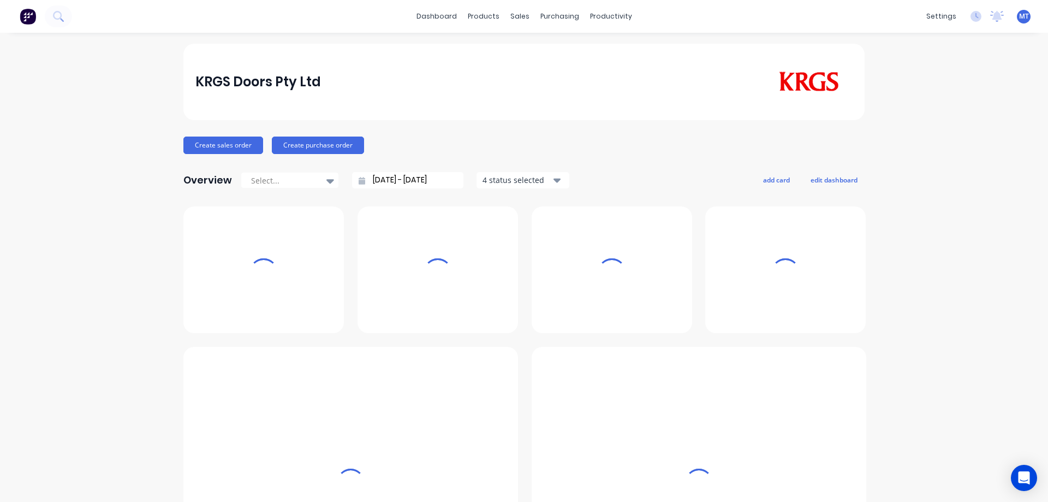
click at [520, 15] on div "sales" at bounding box center [520, 16] width 30 height 16
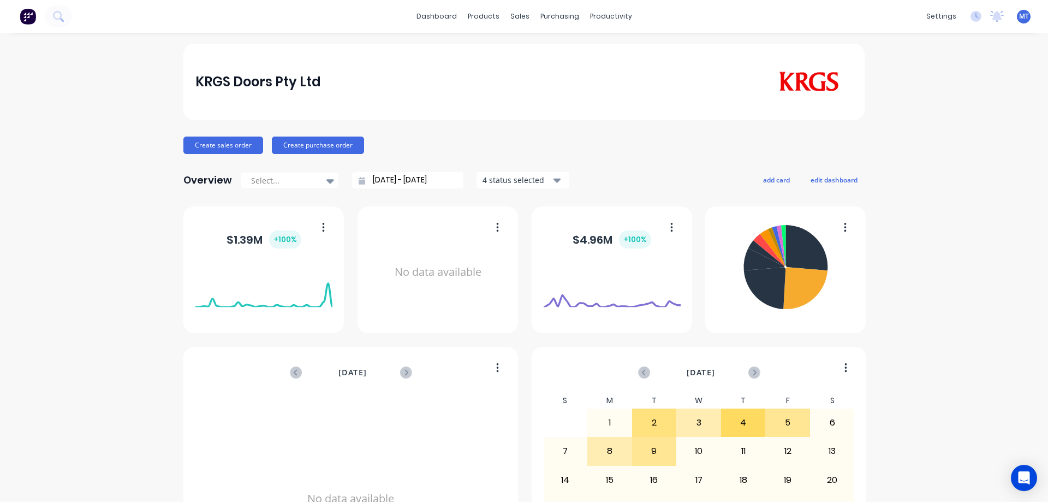
click at [521, 27] on div "dashboard products sales purchasing productivity dashboard products Product Cat…" at bounding box center [524, 16] width 1048 height 33
click at [518, 18] on div "sales" at bounding box center [520, 16] width 30 height 16
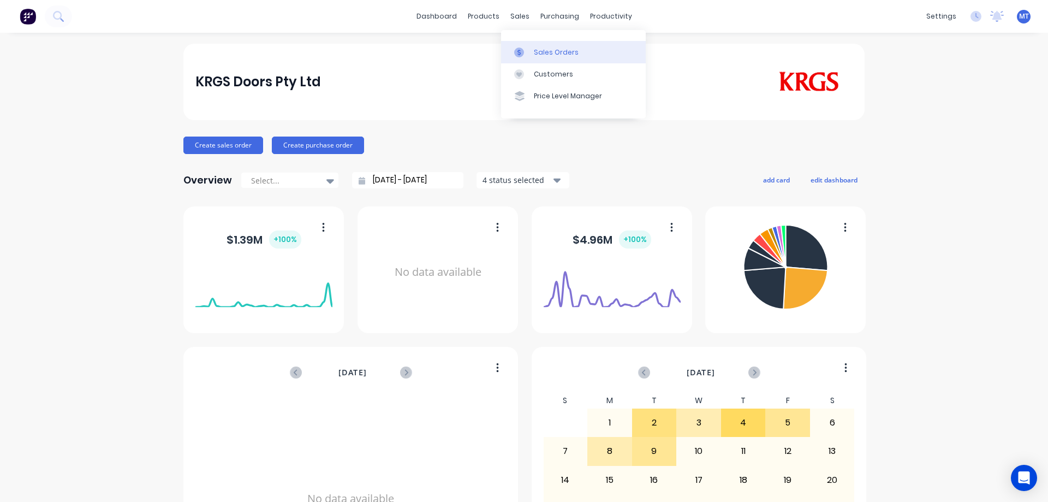
click at [519, 51] on icon at bounding box center [519, 52] width 3 height 6
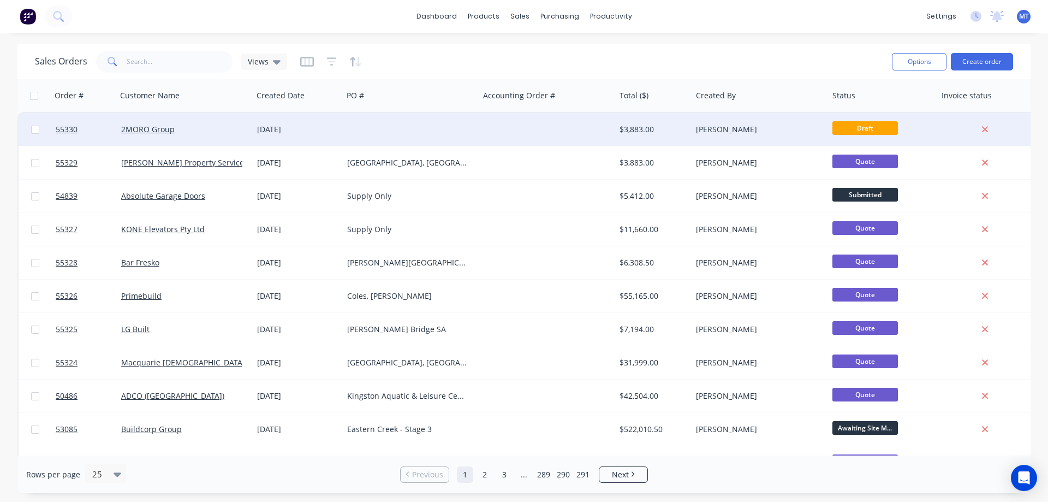
click at [266, 127] on div "[DATE]" at bounding box center [297, 129] width 81 height 11
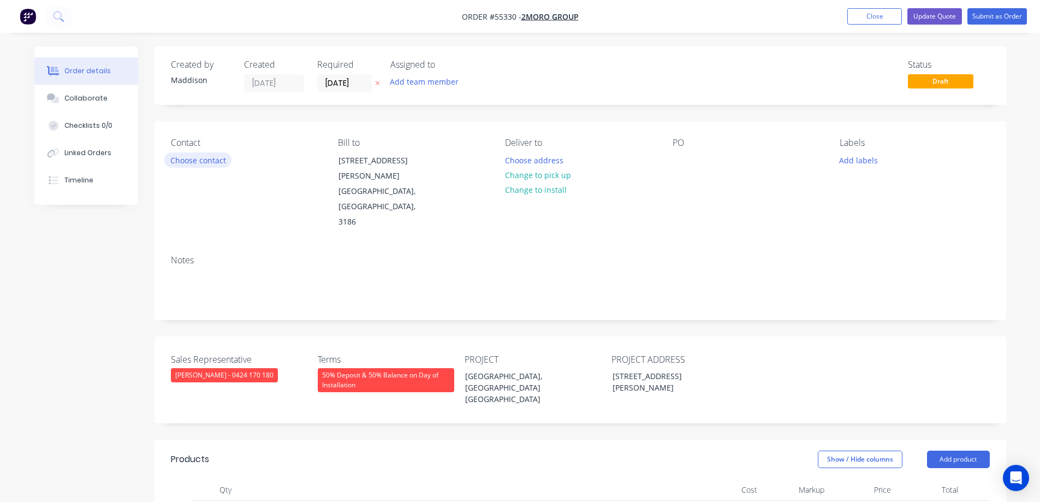
click at [205, 164] on button "Choose contact" at bounding box center [197, 159] width 67 height 15
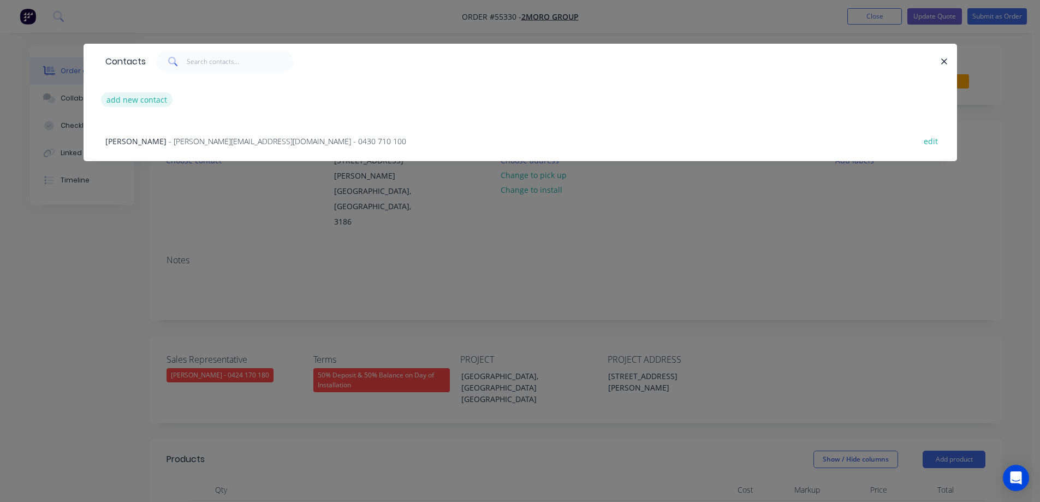
click at [141, 102] on button "add new contact" at bounding box center [137, 99] width 72 height 15
select select "AU"
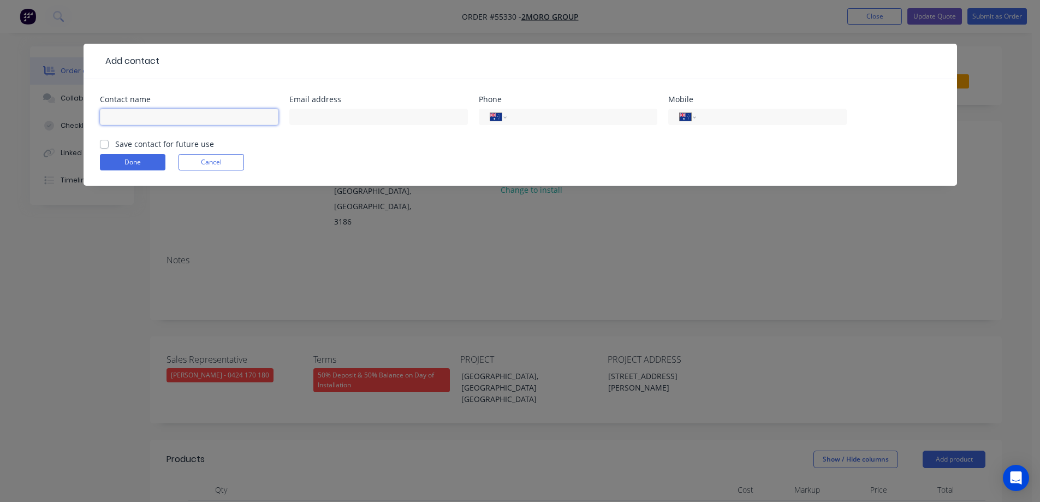
click at [150, 116] on input "text" at bounding box center [189, 117] width 179 height 16
click at [183, 112] on input "text" at bounding box center [189, 117] width 179 height 16
type input "n"
type input "Nick Galea"
type input "nick.galea@2morogroup.com.au"
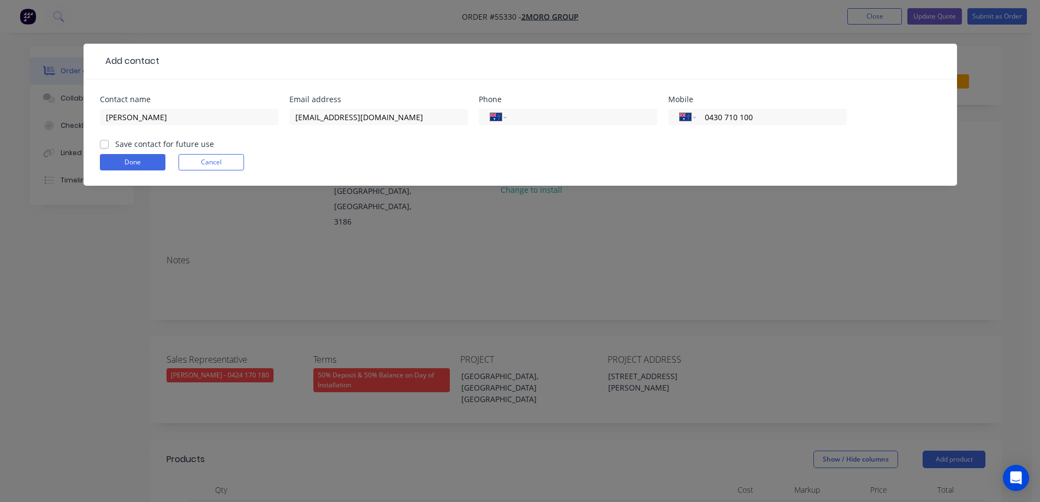
type input "0430 710 100"
click at [138, 145] on label "Save contact for future use" at bounding box center [164, 143] width 99 height 11
click at [109, 145] on input "Save contact for future use" at bounding box center [104, 143] width 9 height 10
checkbox input "true"
click at [134, 159] on button "Done" at bounding box center [133, 162] width 66 height 16
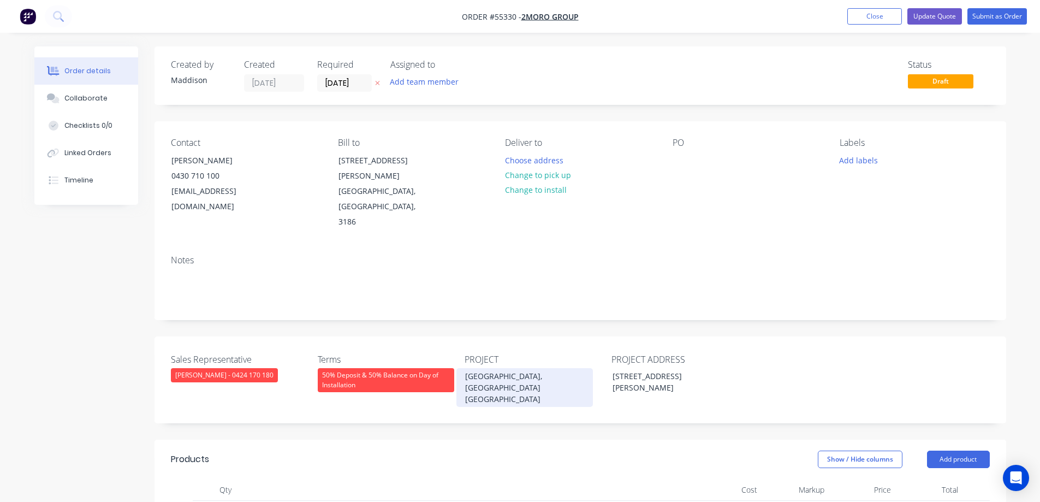
click at [496, 368] on div "[GEOGRAPHIC_DATA], [GEOGRAPHIC_DATA] [GEOGRAPHIC_DATA]" at bounding box center [524, 387] width 136 height 39
copy div "[GEOGRAPHIC_DATA], [GEOGRAPHIC_DATA] [GEOGRAPHIC_DATA]"
click at [686, 159] on div at bounding box center [681, 160] width 17 height 16
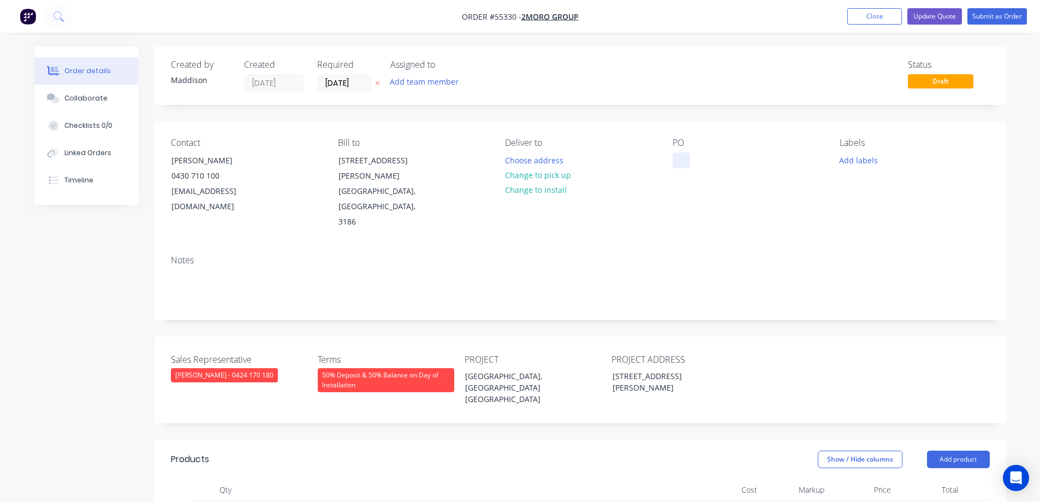
paste div
click at [521, 158] on button "Choose address" at bounding box center [534, 159] width 70 height 15
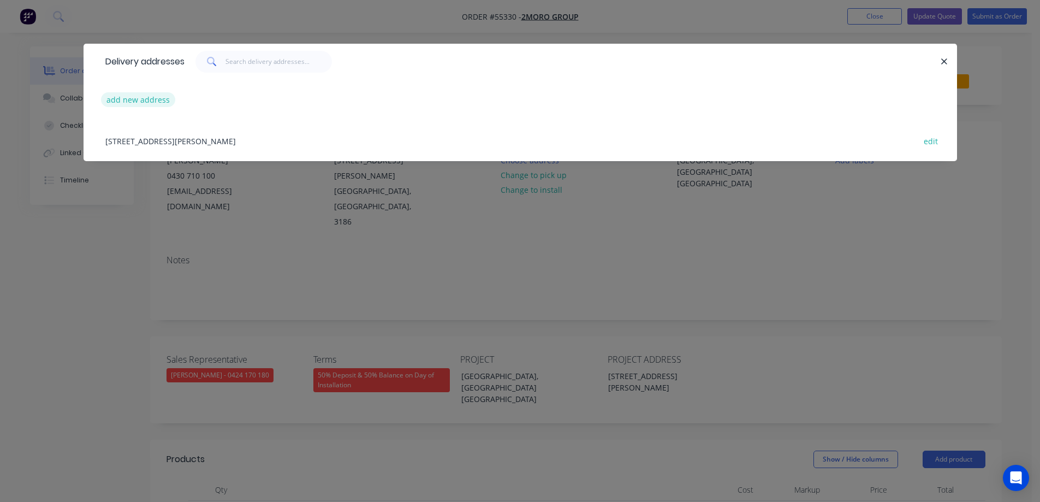
click at [144, 102] on button "add new address" at bounding box center [138, 99] width 75 height 15
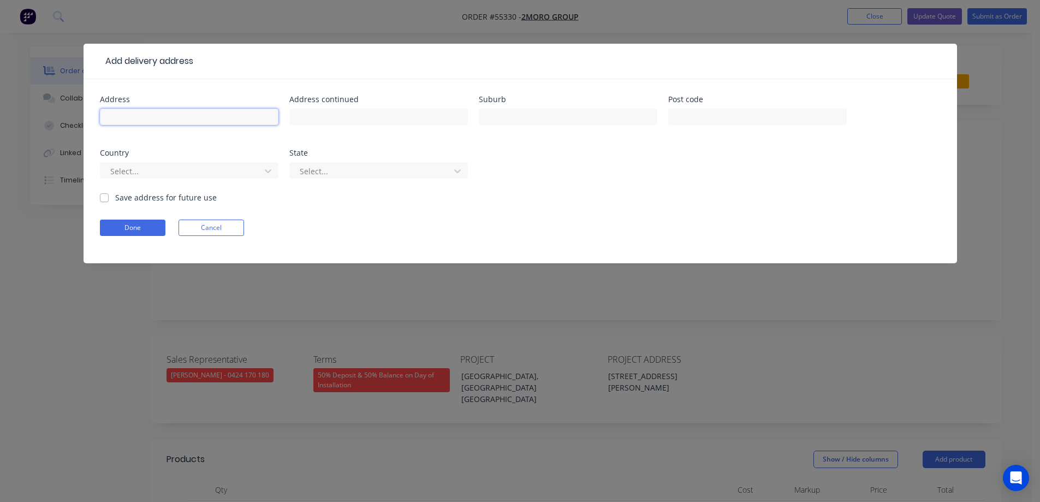
click at [145, 115] on input "text" at bounding box center [189, 117] width 179 height 16
type input "5 McKechnie Street,"
click at [483, 117] on input "text" at bounding box center [568, 117] width 179 height 16
type input "a"
type input "St Albans"
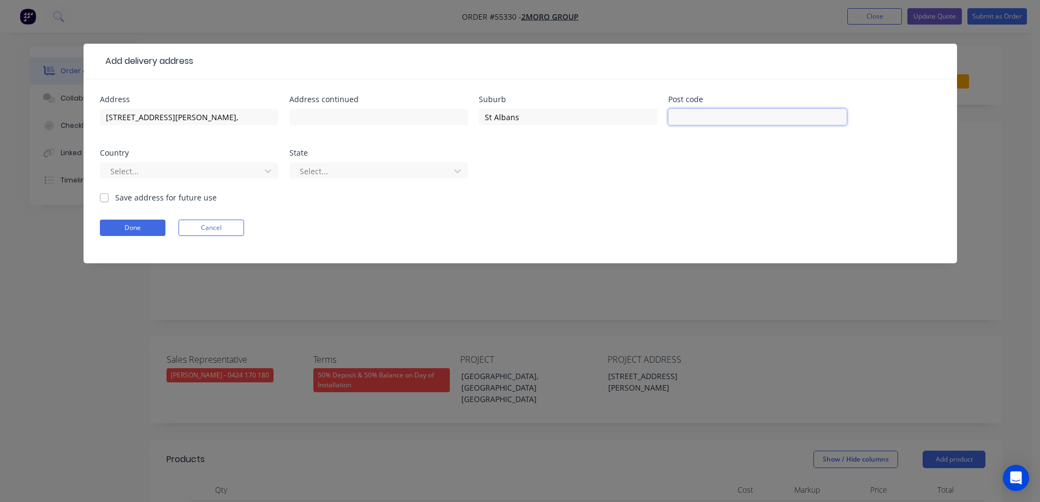
click at [700, 114] on input "text" at bounding box center [757, 117] width 179 height 16
type input "3021"
click at [152, 171] on div at bounding box center [182, 171] width 146 height 14
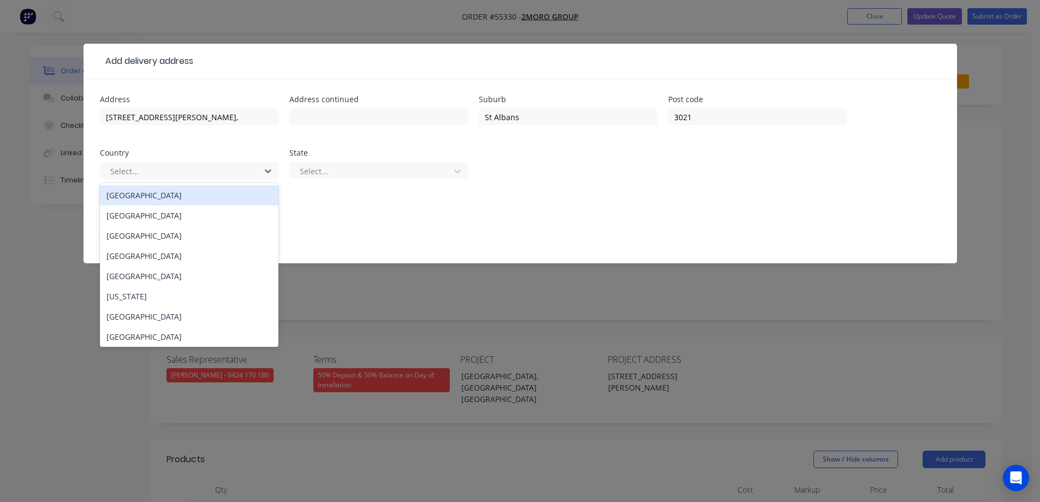
click at [141, 198] on div "Australia" at bounding box center [189, 195] width 179 height 20
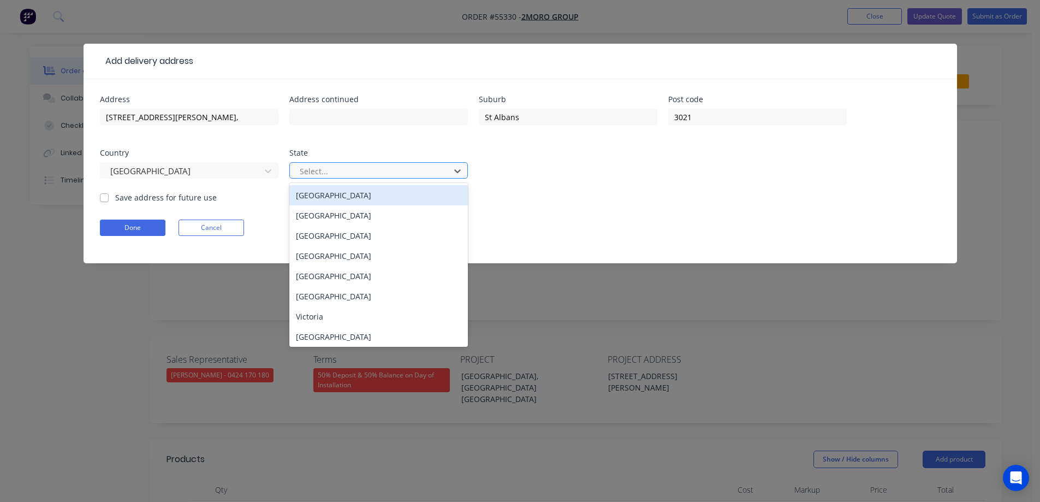
click at [380, 168] on div at bounding box center [372, 171] width 146 height 14
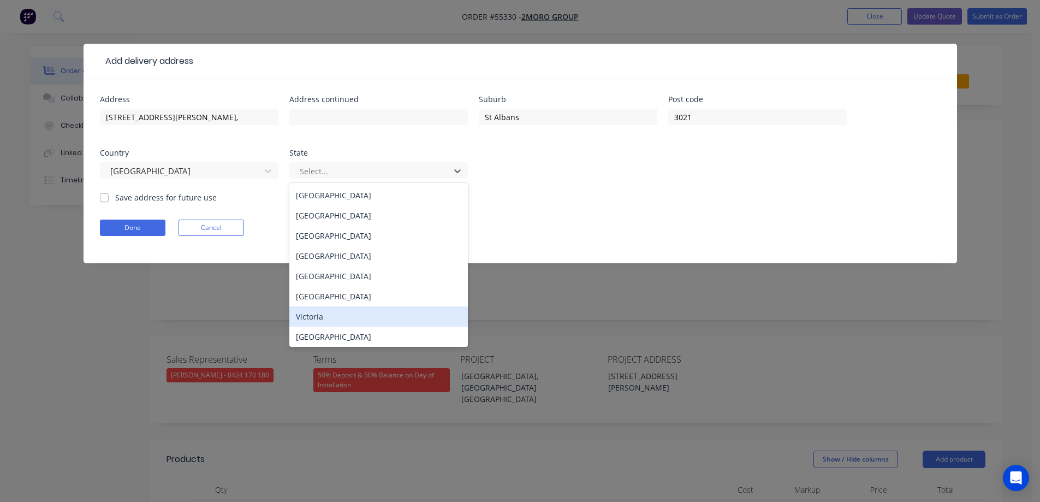
click at [312, 314] on div "Victoria" at bounding box center [378, 316] width 179 height 20
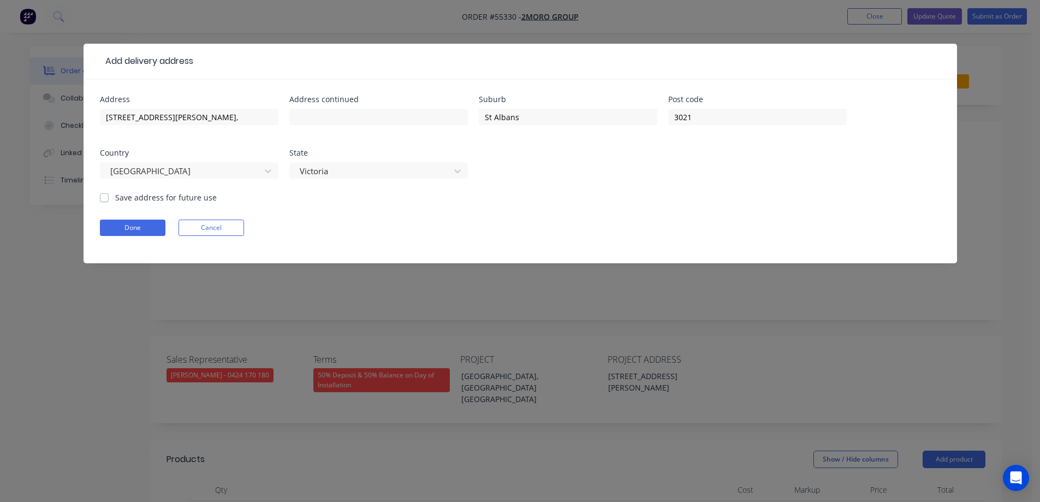
click at [115, 197] on label "Save address for future use" at bounding box center [166, 197] width 102 height 11
click at [104, 197] on input "Save address for future use" at bounding box center [104, 197] width 9 height 10
checkbox input "true"
click at [115, 224] on button "Done" at bounding box center [133, 227] width 66 height 16
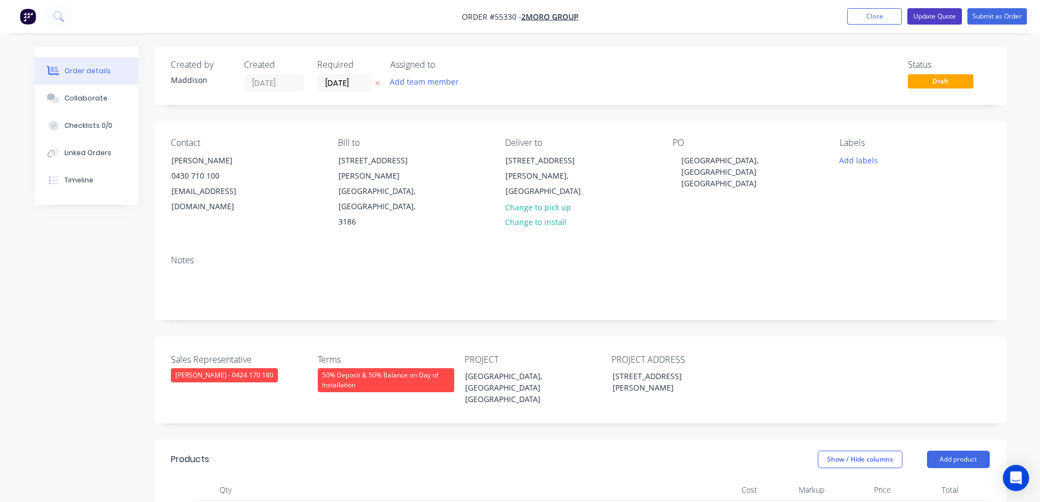
click at [947, 19] on button "Update Quote" at bounding box center [934, 16] width 55 height 16
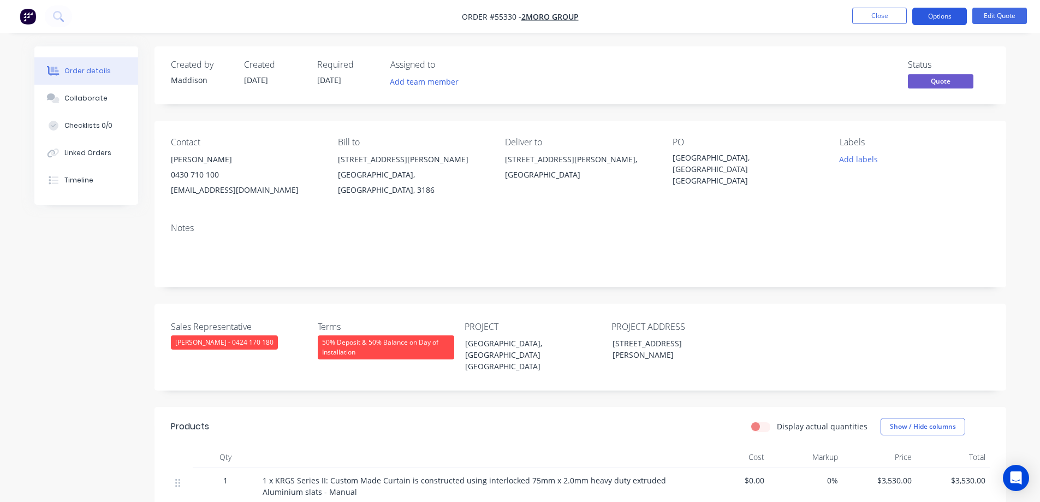
click at [941, 21] on button "Options" at bounding box center [939, 16] width 55 height 17
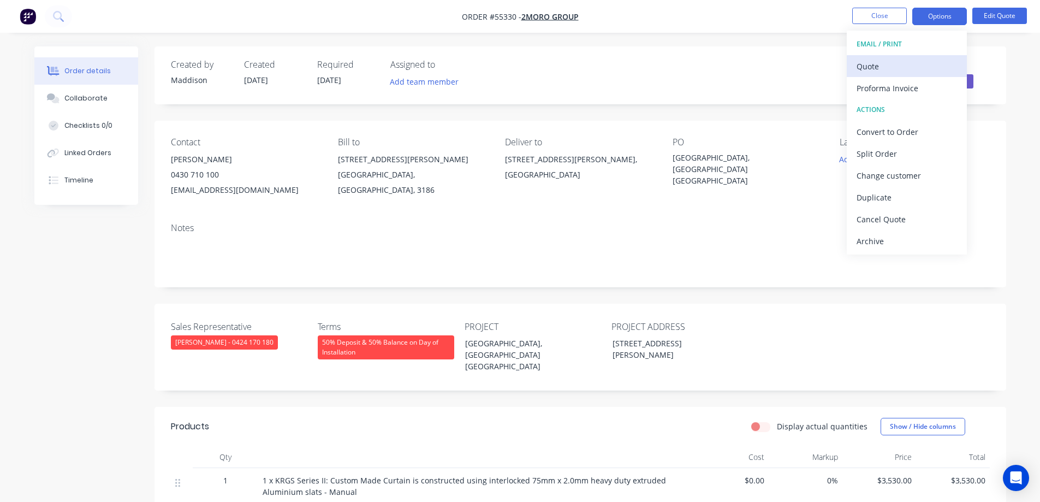
click at [886, 69] on div "Quote" at bounding box center [907, 66] width 100 height 16
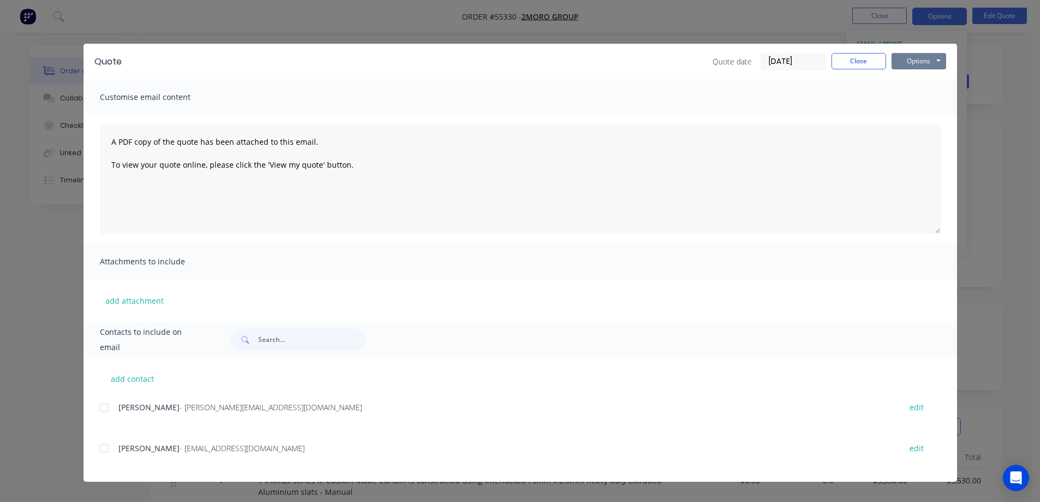
click at [903, 60] on button "Options" at bounding box center [918, 61] width 55 height 16
click at [903, 103] on button "Print" at bounding box center [926, 99] width 70 height 18
click at [501, 29] on div "Quote Quote date 10/09/25 Close Options Preview Print Email Customise email con…" at bounding box center [520, 251] width 1040 height 502
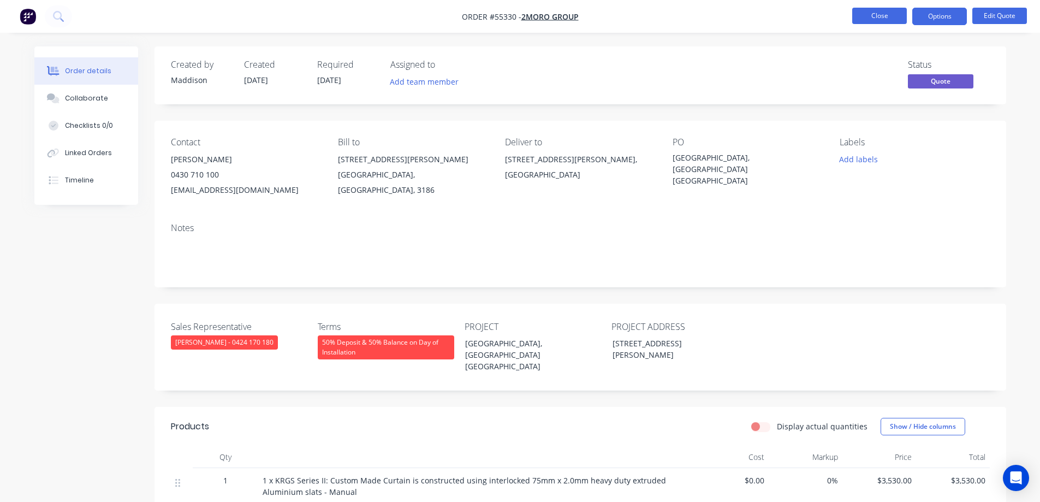
click at [882, 19] on button "Close" at bounding box center [879, 16] width 55 height 16
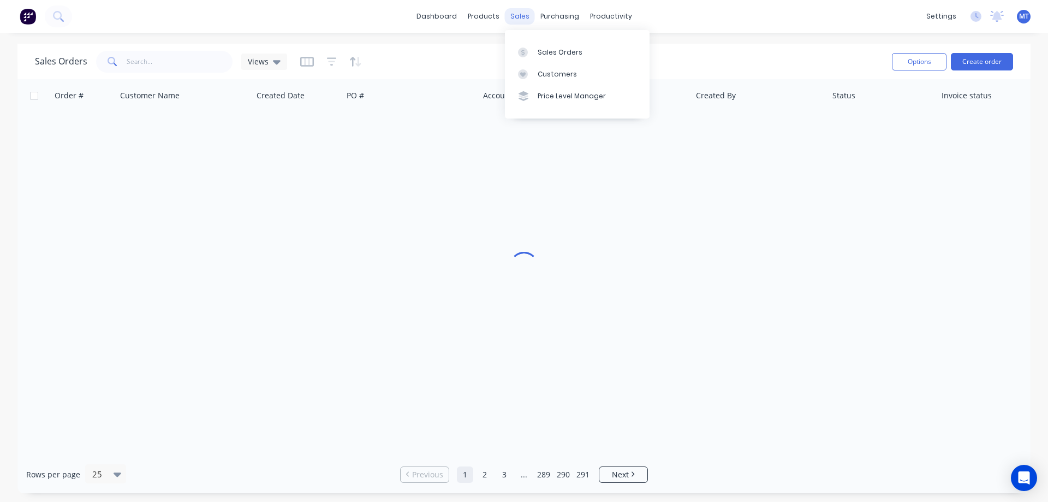
click at [517, 14] on div "sales" at bounding box center [520, 16] width 30 height 16
click at [535, 50] on link "Sales Orders" at bounding box center [577, 52] width 145 height 22
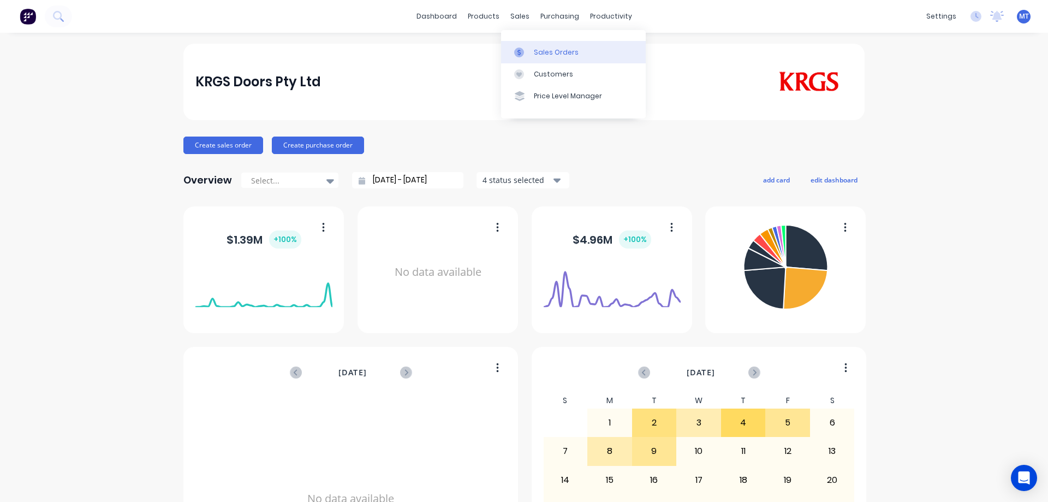
click at [531, 56] on link "Sales Orders" at bounding box center [573, 52] width 145 height 22
click at [539, 47] on div "Sales Orders" at bounding box center [556, 52] width 45 height 10
